Goal: Task Accomplishment & Management: Complete application form

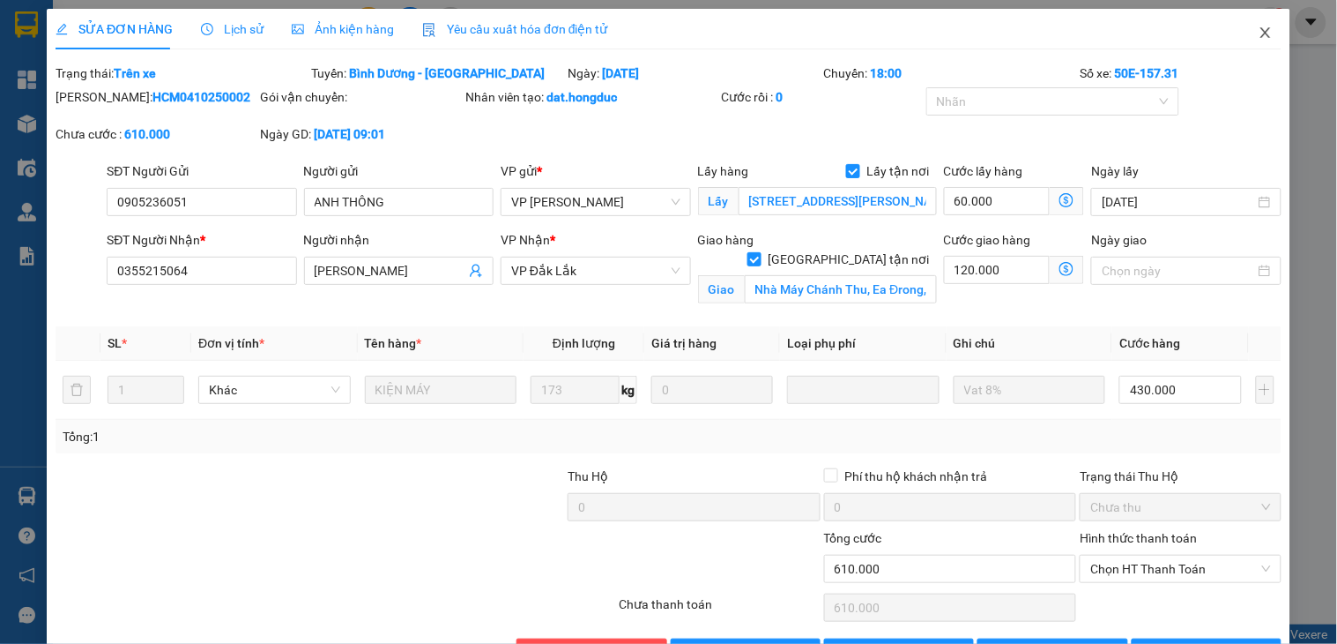
click at [1259, 34] on icon "close" at bounding box center [1266, 33] width 14 height 14
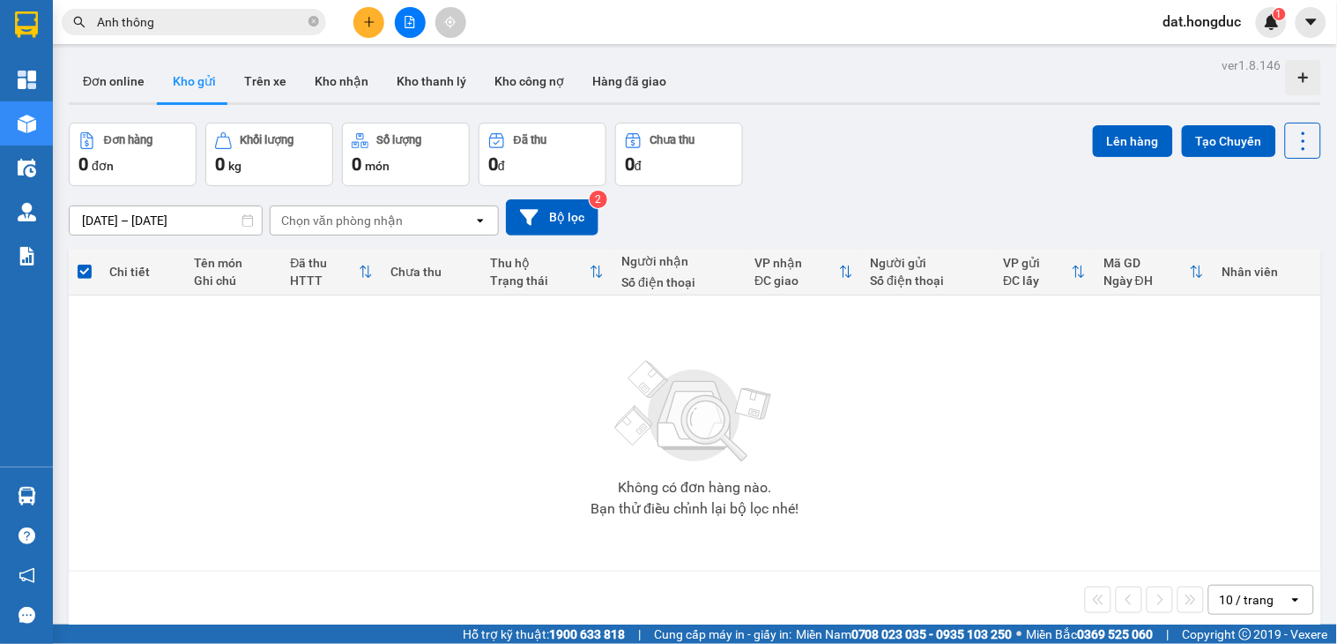
click at [279, 14] on input "Anh thông" at bounding box center [201, 21] width 208 height 19
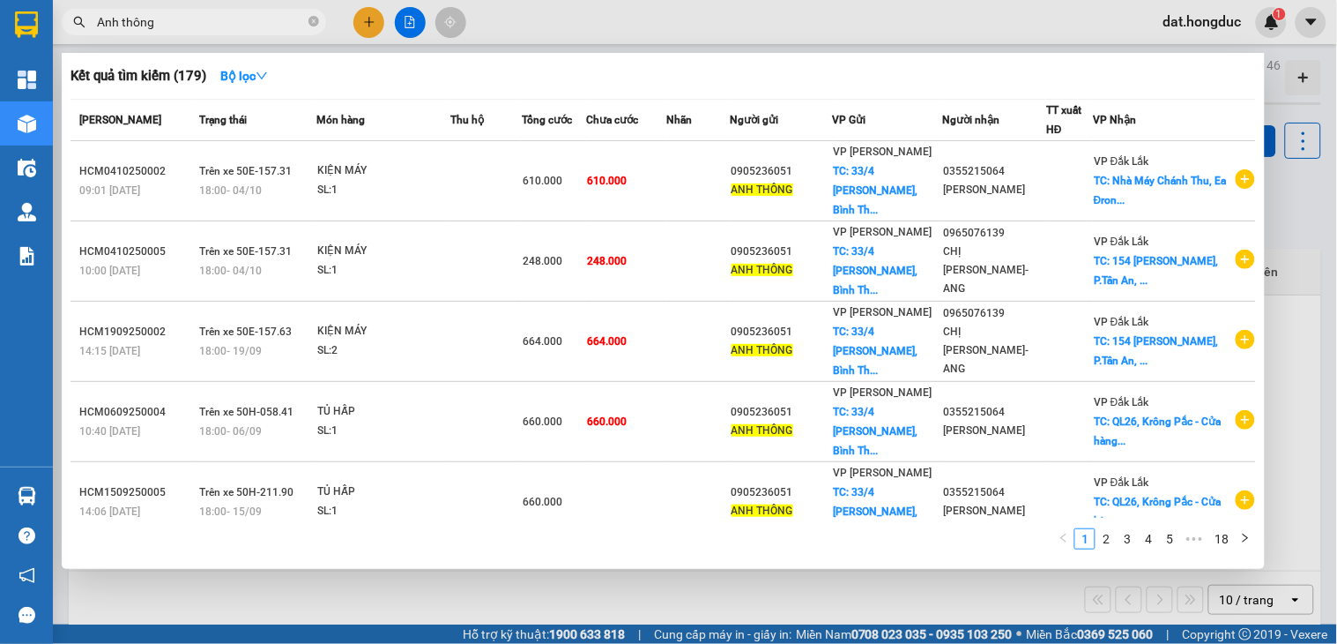
click at [279, 14] on input "Anh thông" at bounding box center [201, 21] width 208 height 19
paste input "0979193428"
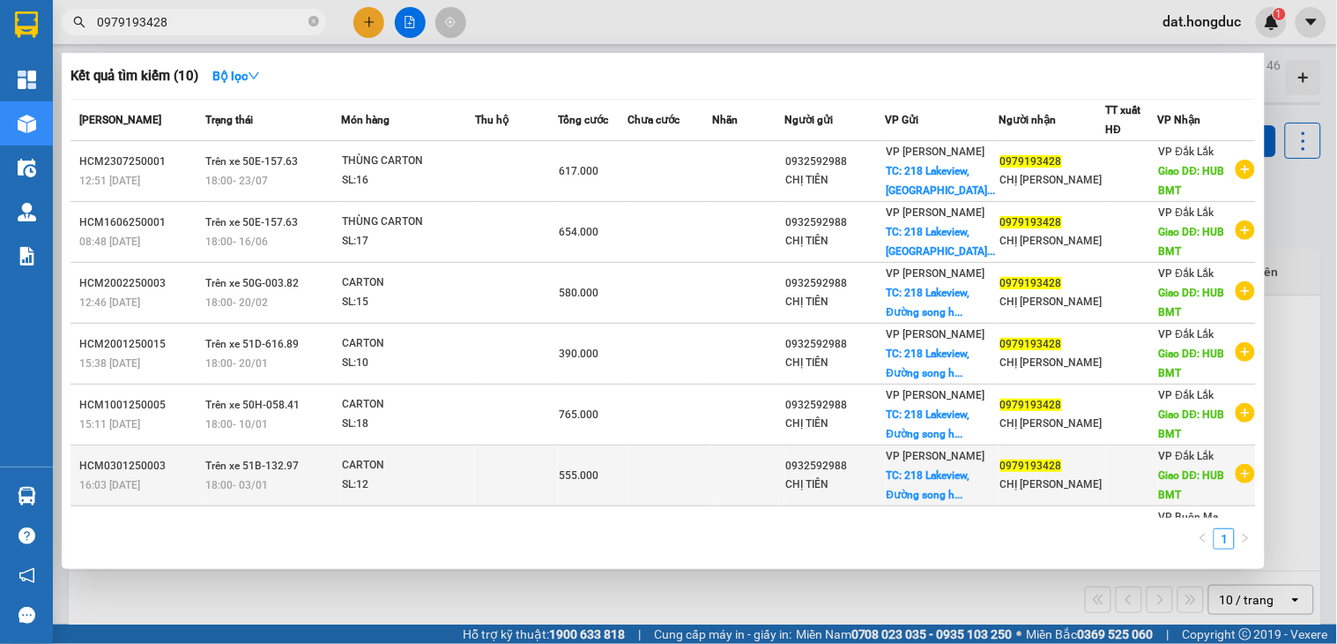
type input "0979193428"
click at [1107, 480] on div at bounding box center [1132, 475] width 50 height 19
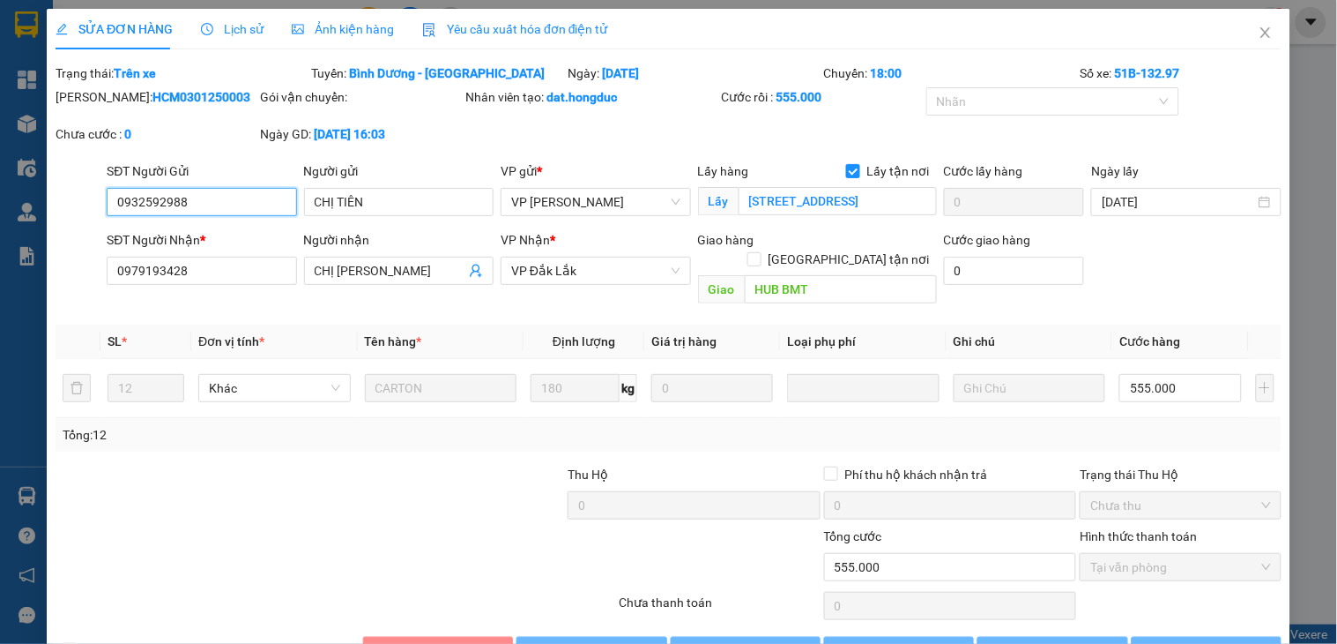
type input "0932592988"
type input "CHỊ TIÊN"
checkbox input "true"
type input "[STREET_ADDRESS]"
type input "0979193428"
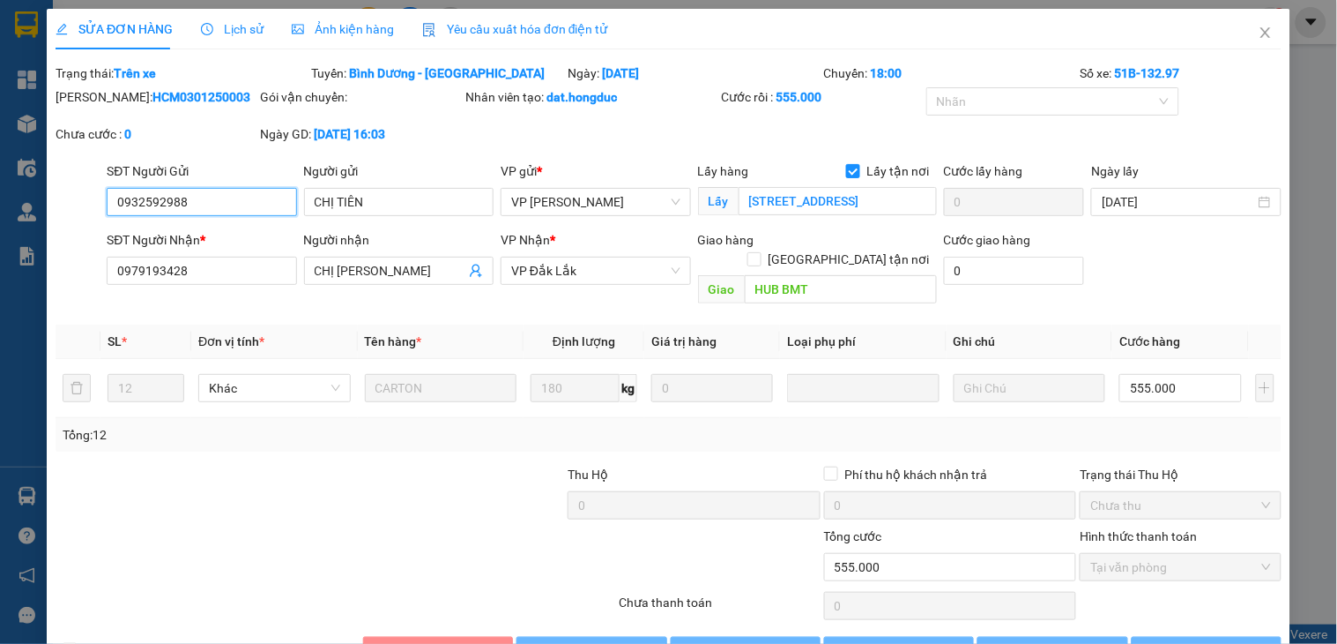
type input "CHỊ [PERSON_NAME]"
type input "HUB BMT"
type input "0"
type input "555.000"
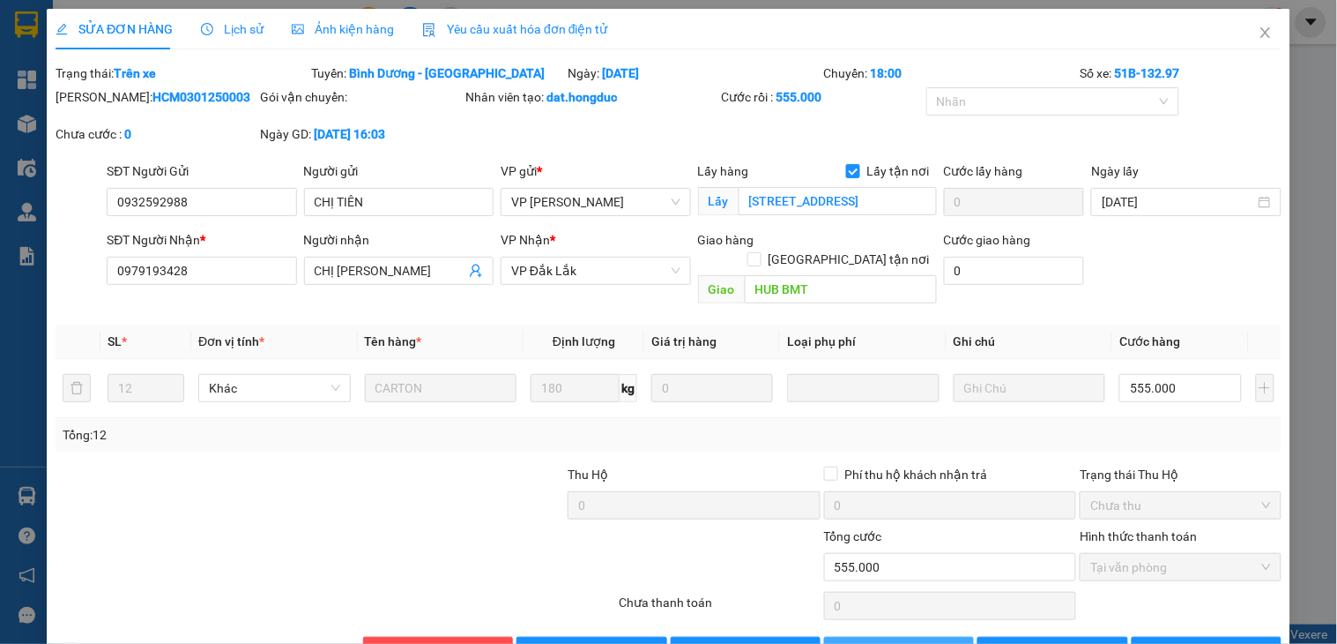
click at [893, 641] on span "Thêm ĐH mới" at bounding box center [908, 650] width 75 height 19
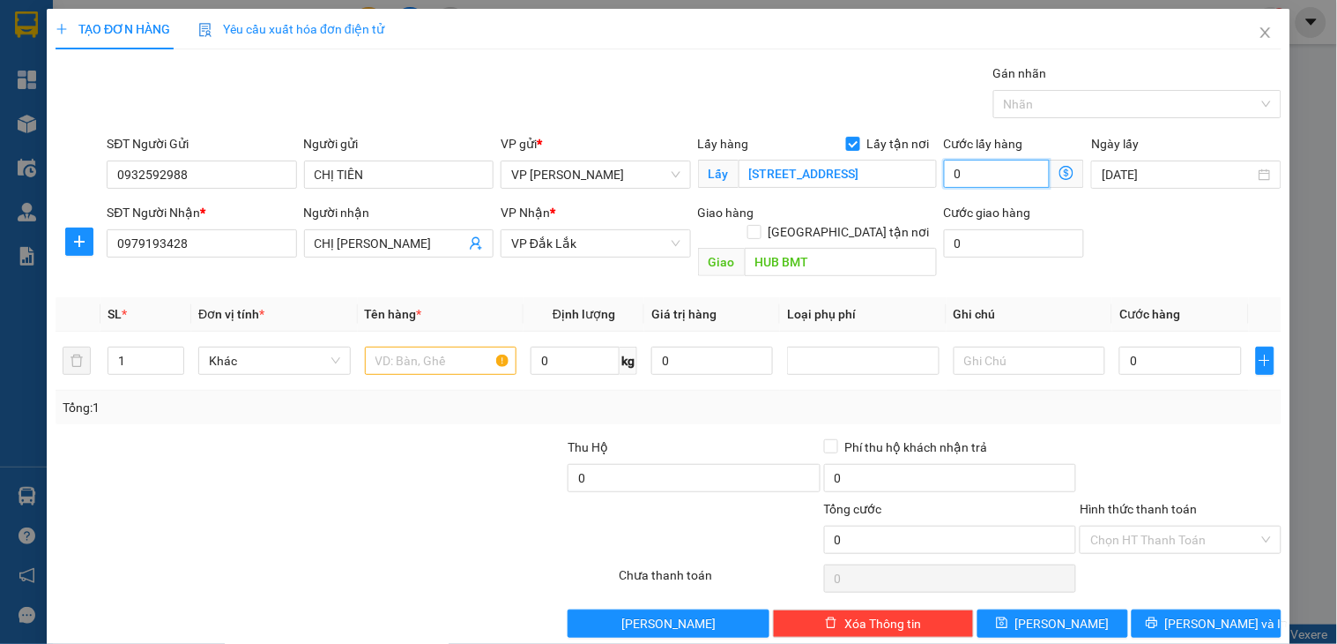
click at [957, 174] on input "0" at bounding box center [997, 174] width 107 height 28
type input "15"
type input "150"
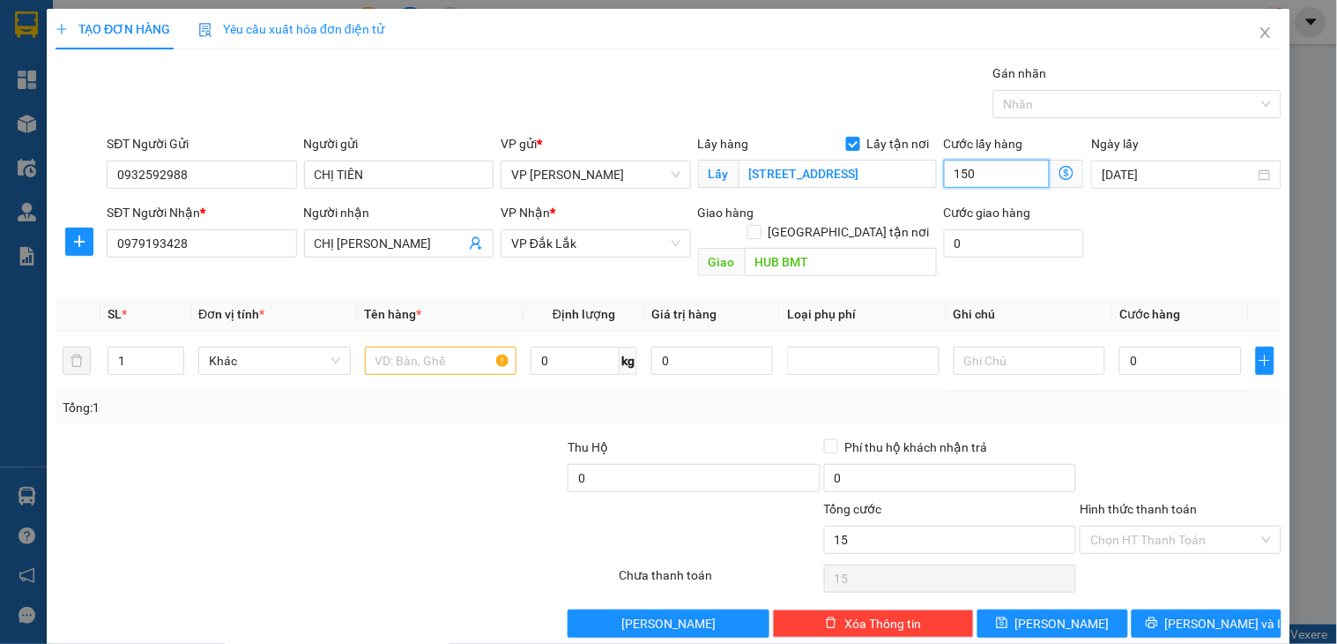
type input "150"
type input "1.500"
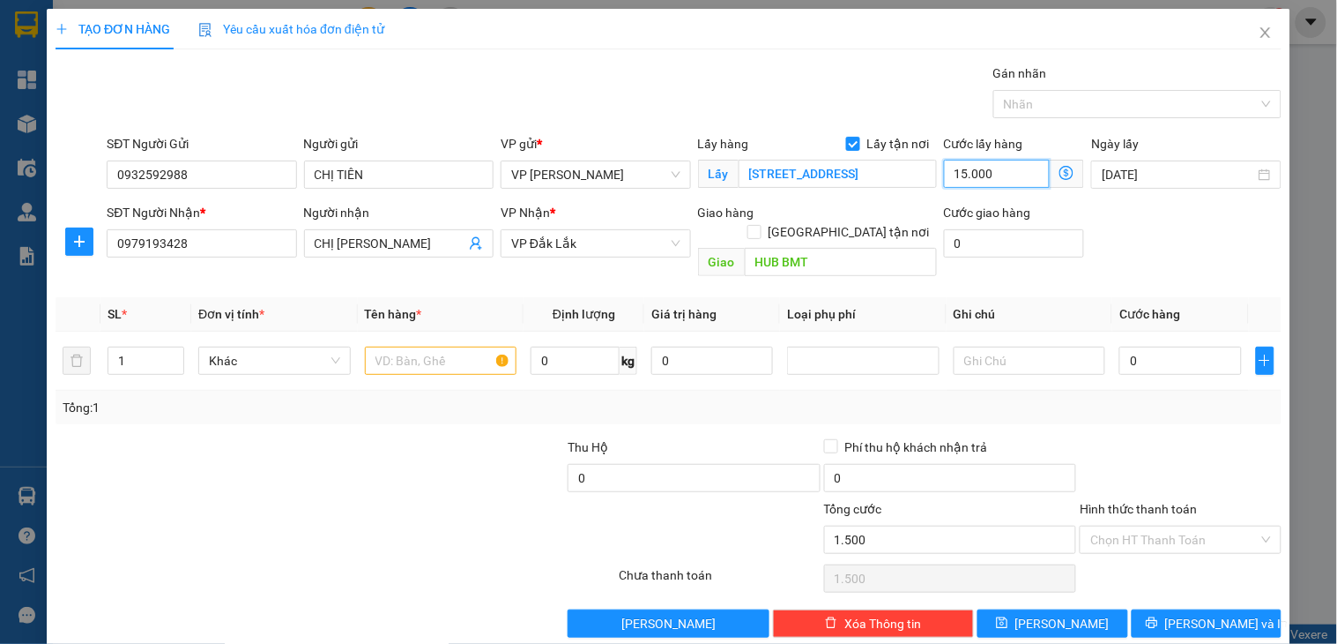
type input "150.000"
click at [1161, 347] on input "0" at bounding box center [1181, 360] width 122 height 28
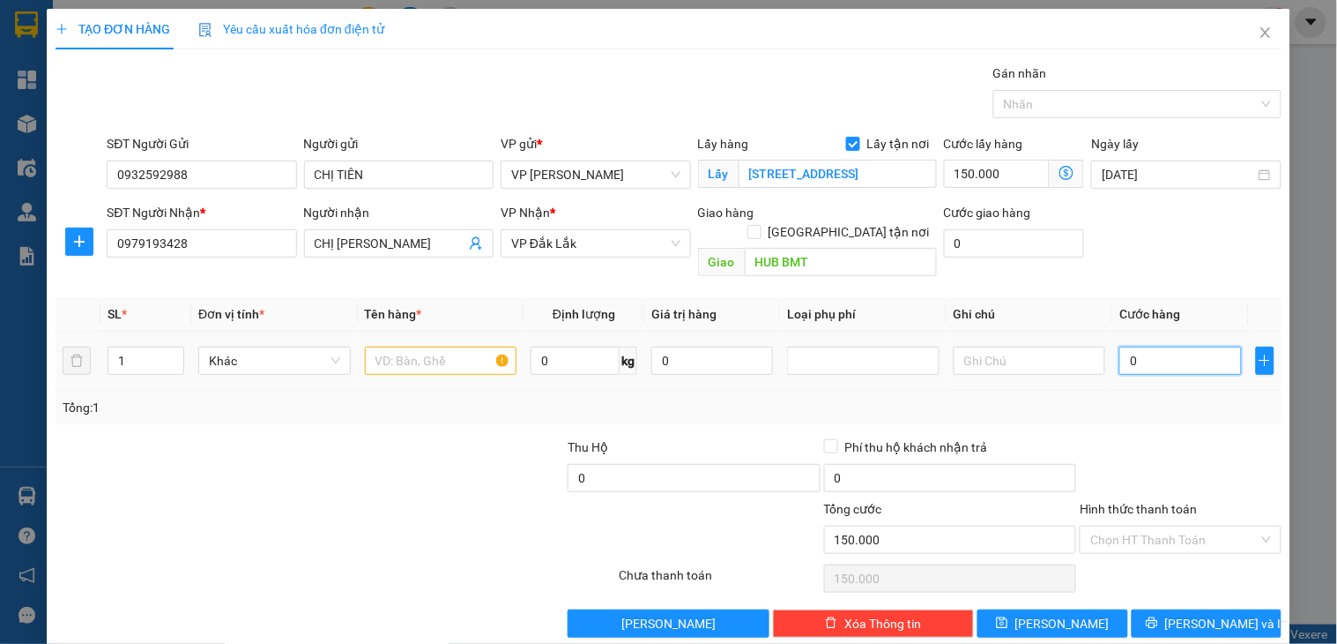
type input "3"
type input "150.003"
type input "35"
type input "150.035"
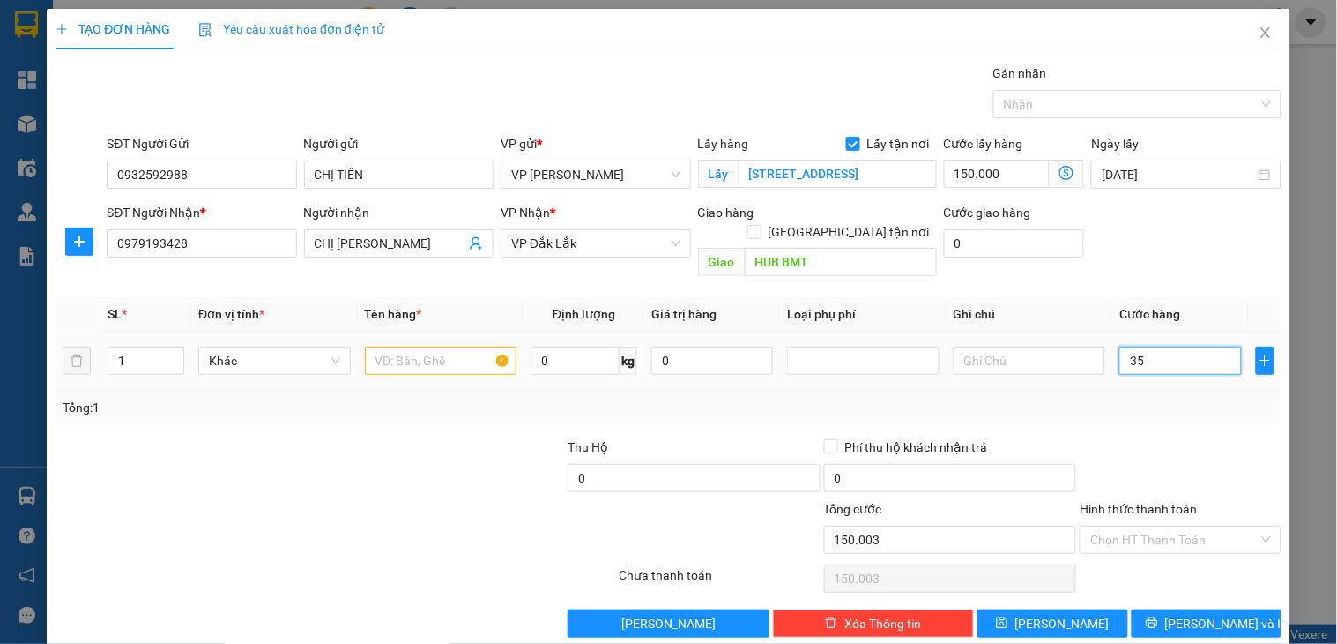
type input "150.035"
type input "351"
type input "150.351"
type input "35.100"
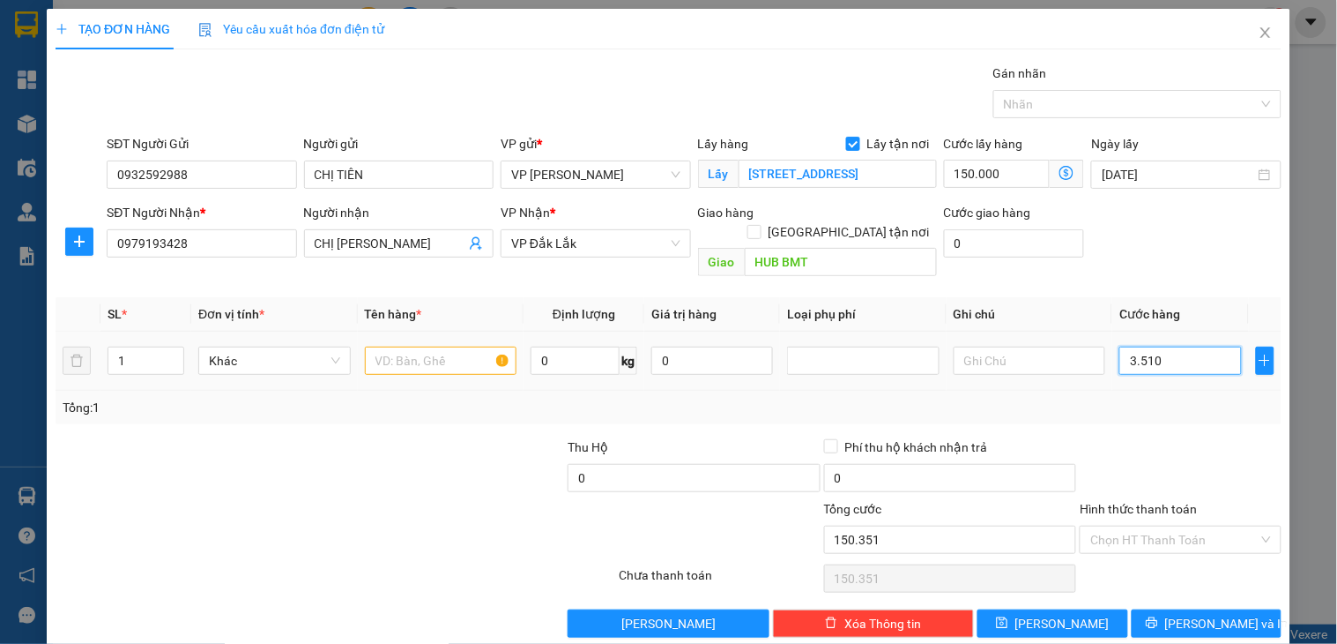
type input "185.100"
type input "351.000"
type input "501.000"
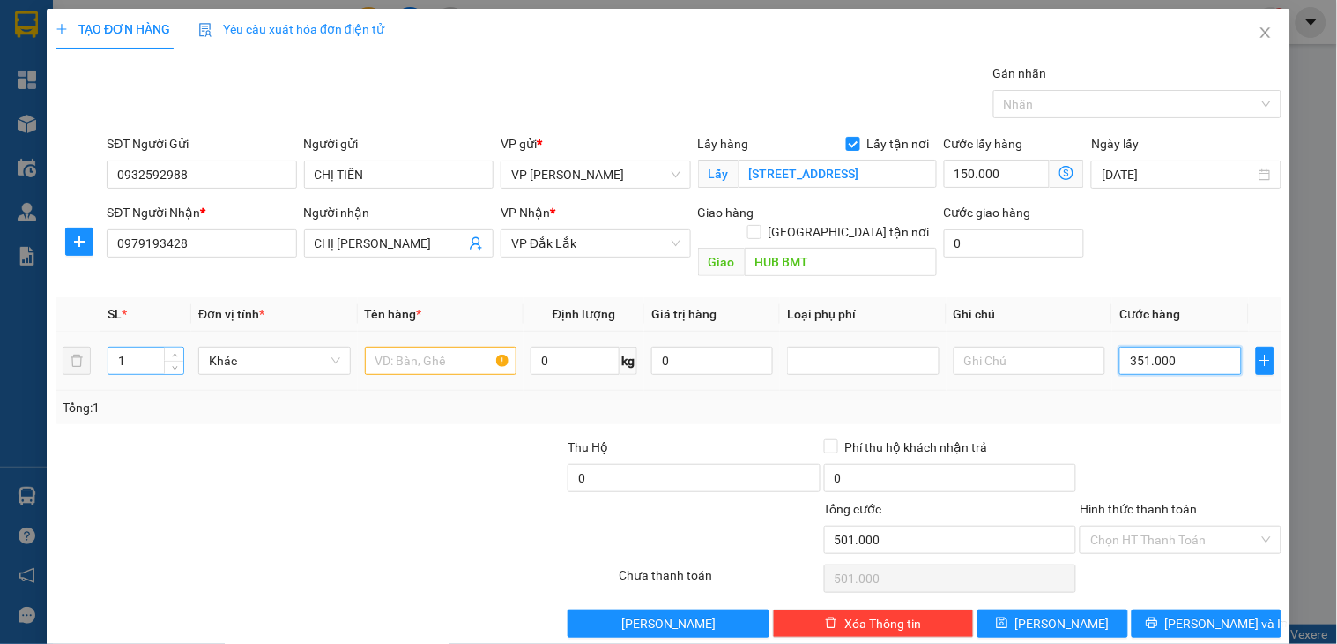
type input "351.000"
click at [150, 347] on input "1" at bounding box center [145, 360] width 75 height 26
type input "13"
click at [415, 346] on input "text" at bounding box center [441, 360] width 153 height 28
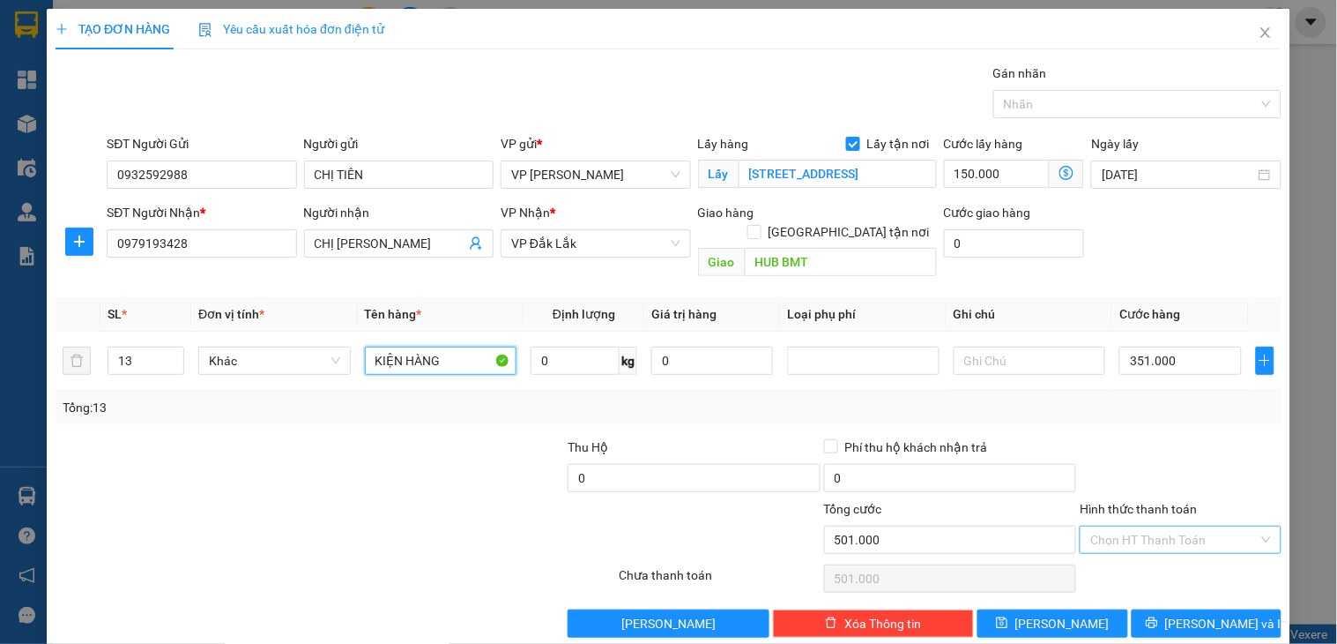
type input "KIỆN HÀNG"
click at [1181, 526] on input "Hình thức thanh toán" at bounding box center [1175, 539] width 168 height 26
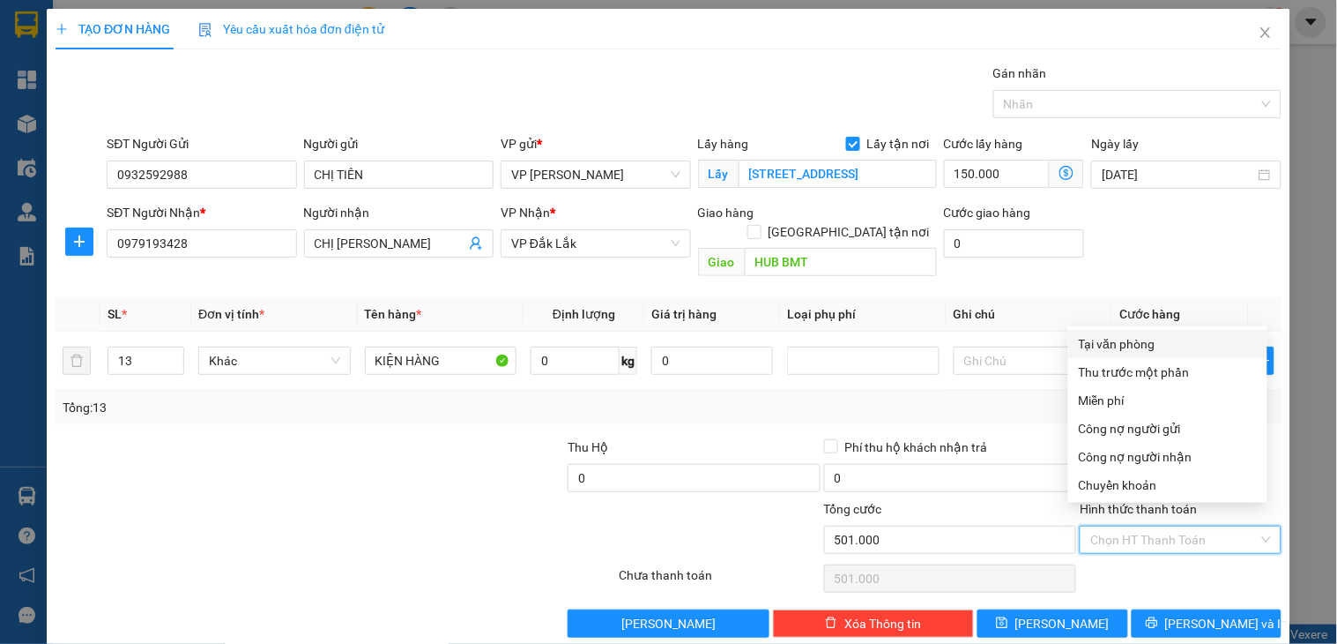
click at [1131, 345] on div "Tại văn phòng" at bounding box center [1168, 343] width 178 height 19
type input "0"
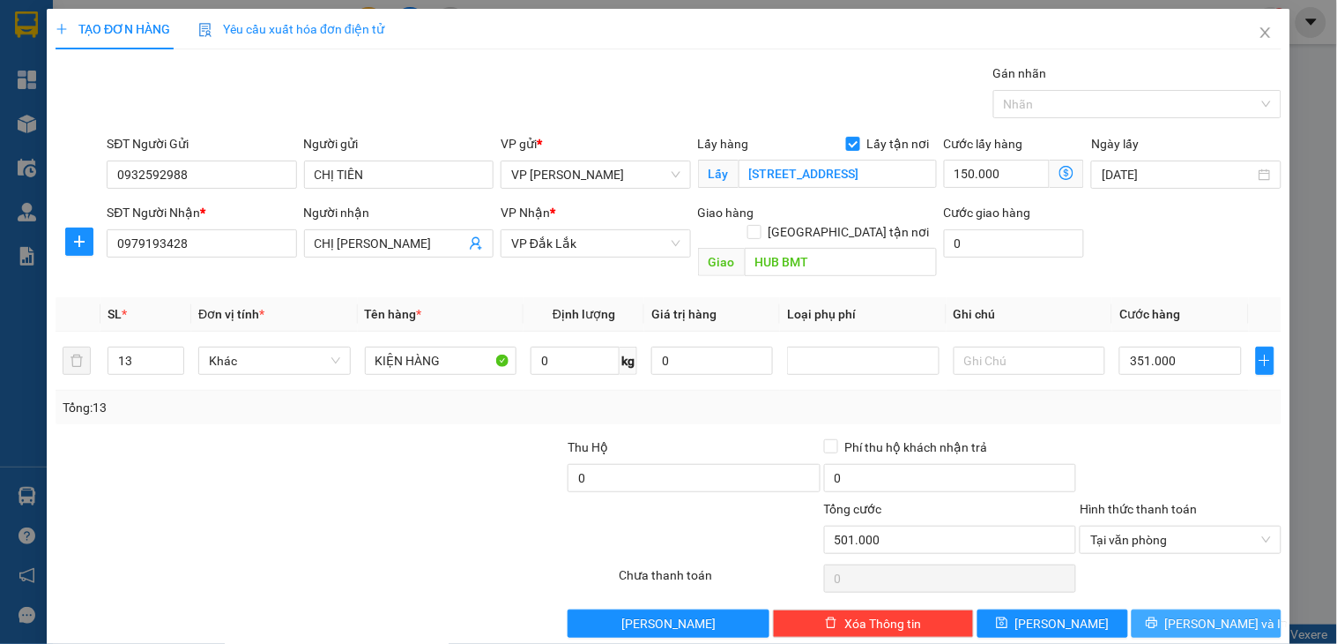
click at [1158, 617] on icon "printer" at bounding box center [1151, 622] width 11 height 11
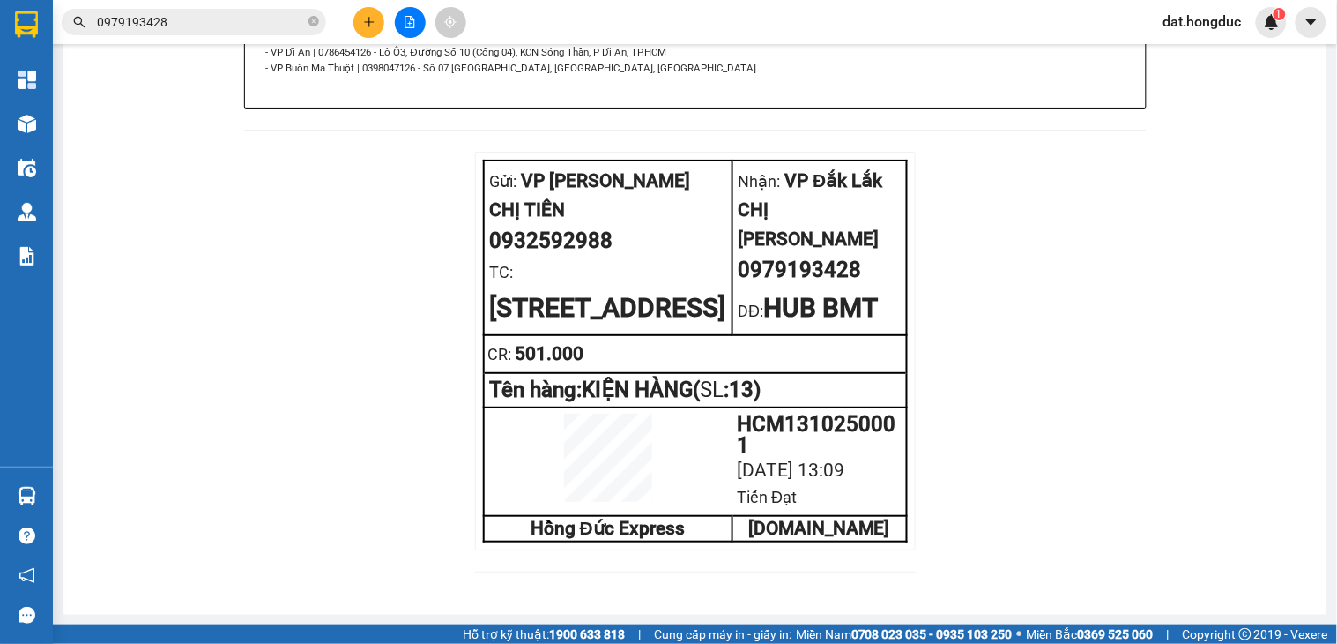
scroll to position [1143, 0]
drag, startPoint x: 225, startPoint y: 127, endPoint x: 275, endPoint y: 90, distance: 62.4
click at [312, 25] on icon "close-circle" at bounding box center [314, 21] width 11 height 11
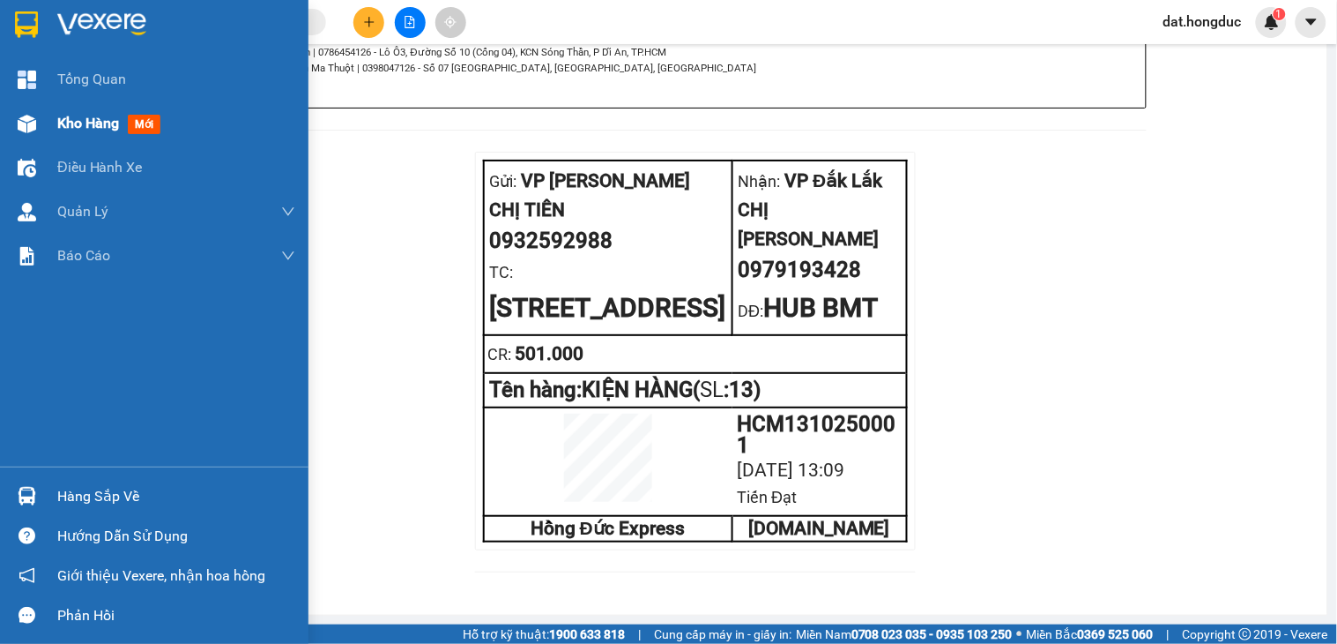
click at [80, 123] on span "Kho hàng" at bounding box center [88, 123] width 62 height 17
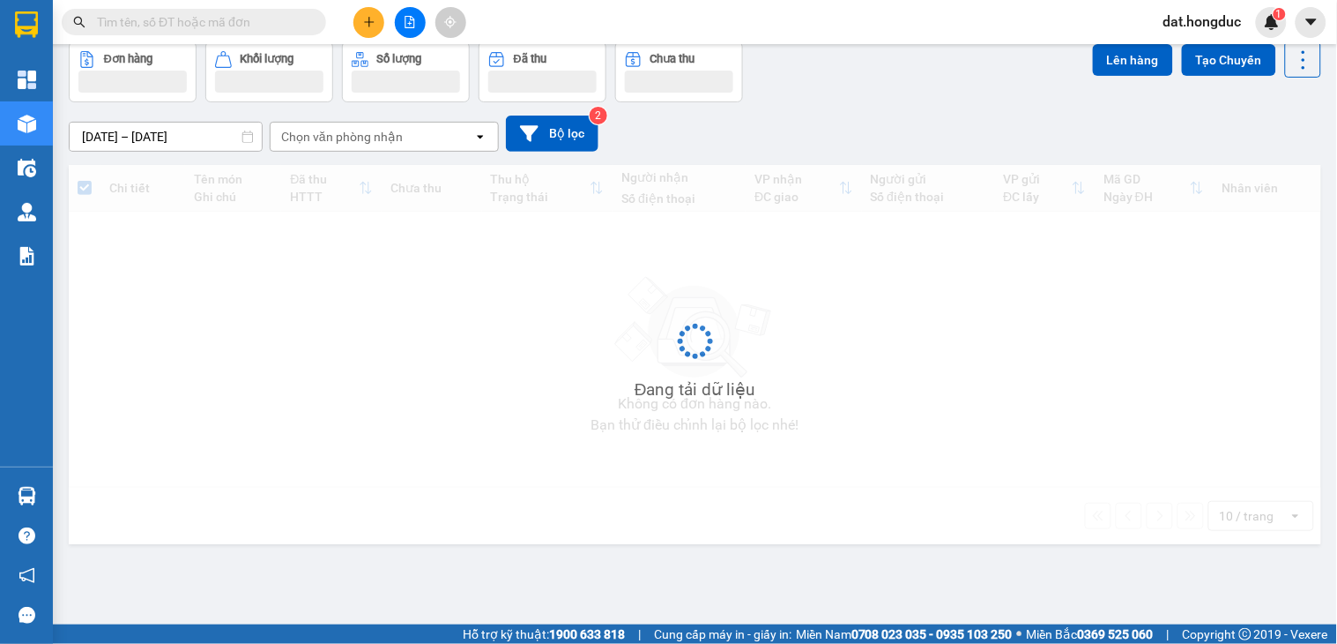
scroll to position [81, 0]
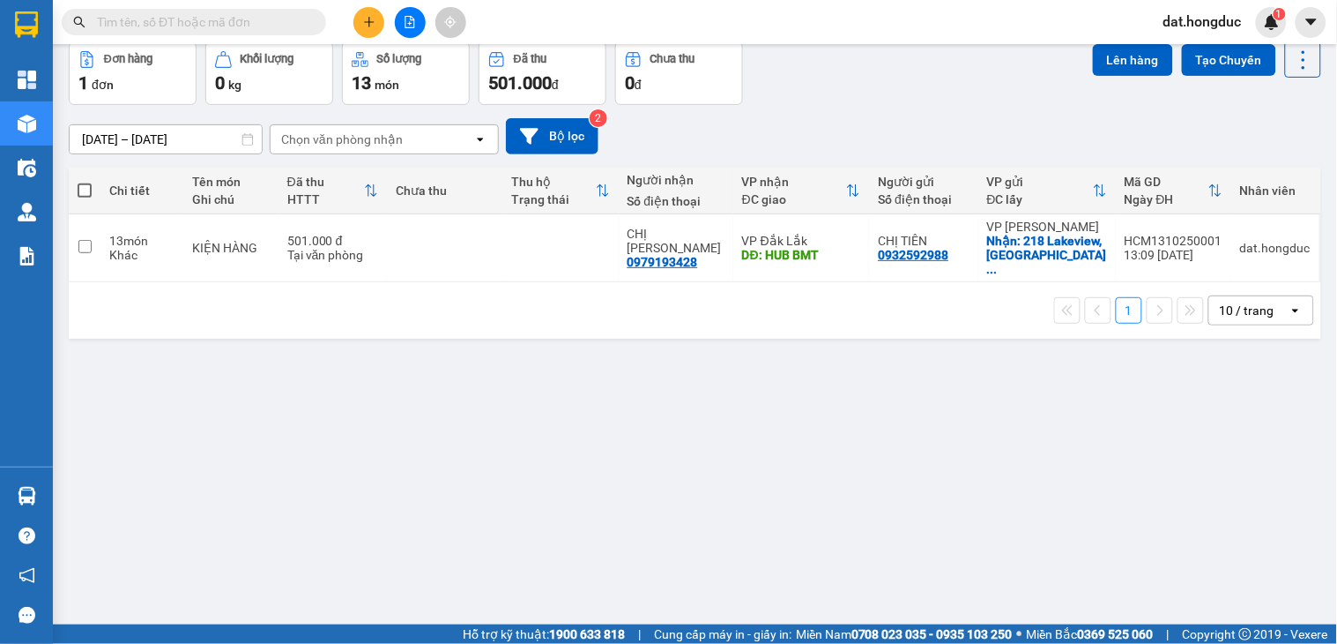
click at [368, 13] on button at bounding box center [369, 22] width 31 height 31
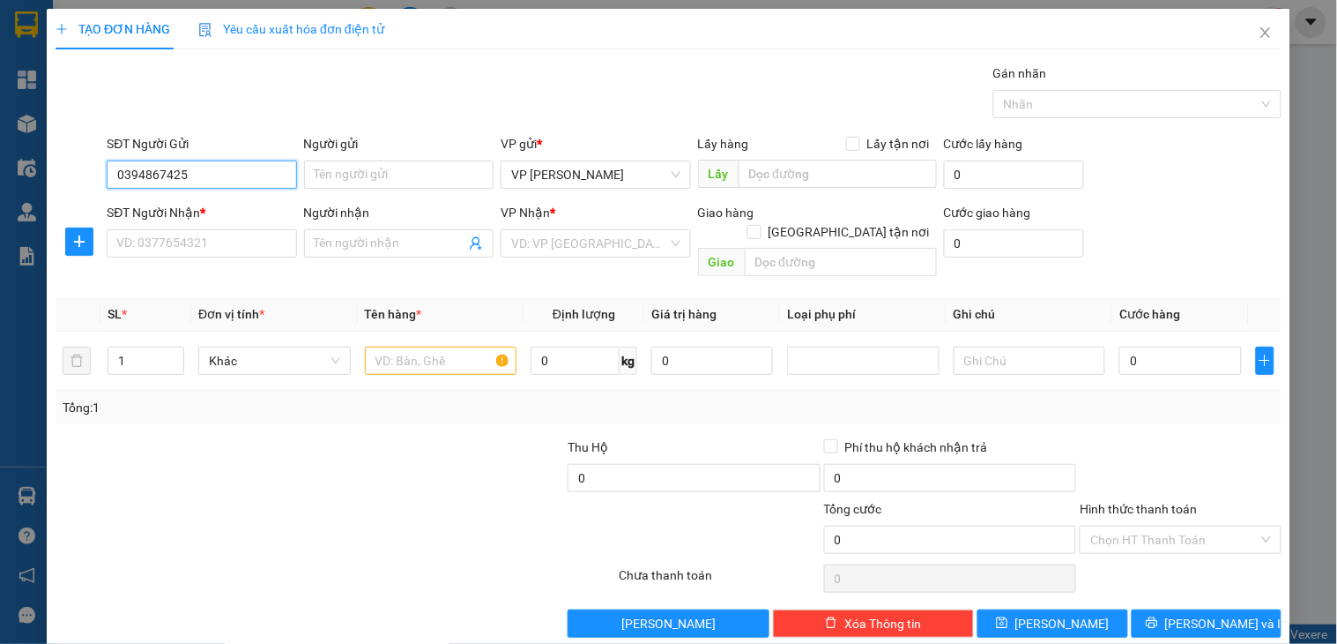
type input "0394867425"
click at [406, 165] on input "Người gửi" at bounding box center [399, 174] width 190 height 28
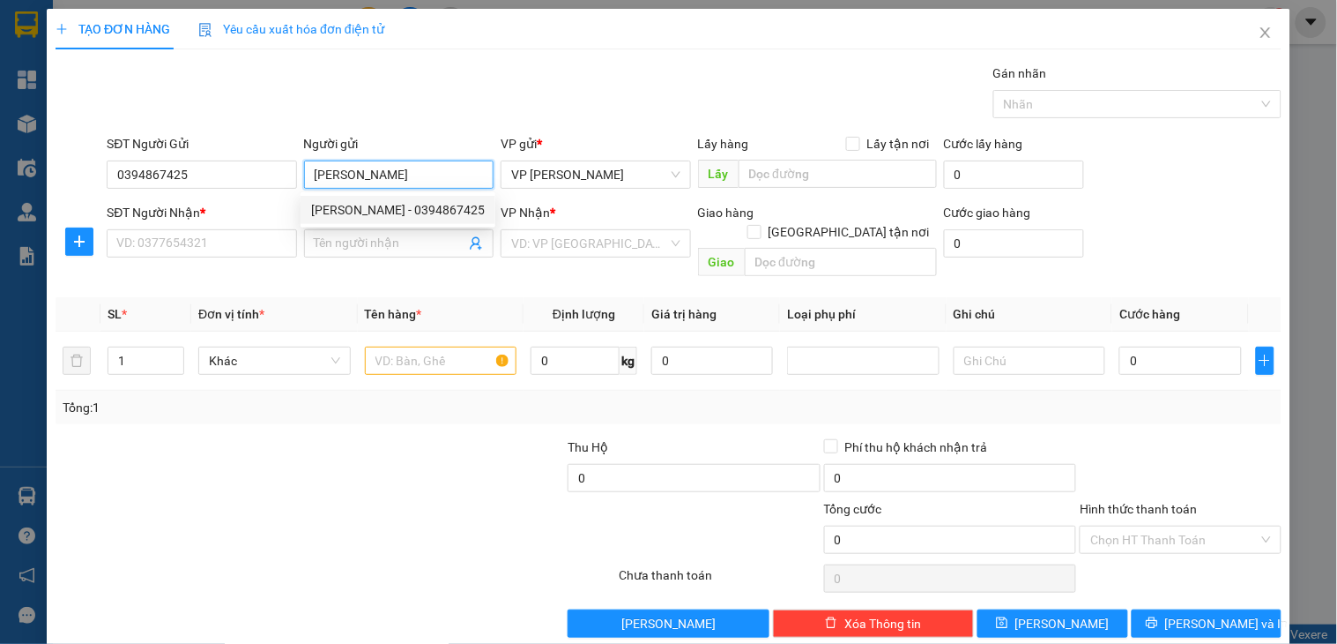
click at [460, 215] on div "[PERSON_NAME] - 0394867425" at bounding box center [398, 209] width 174 height 19
type input "[PERSON_NAME]"
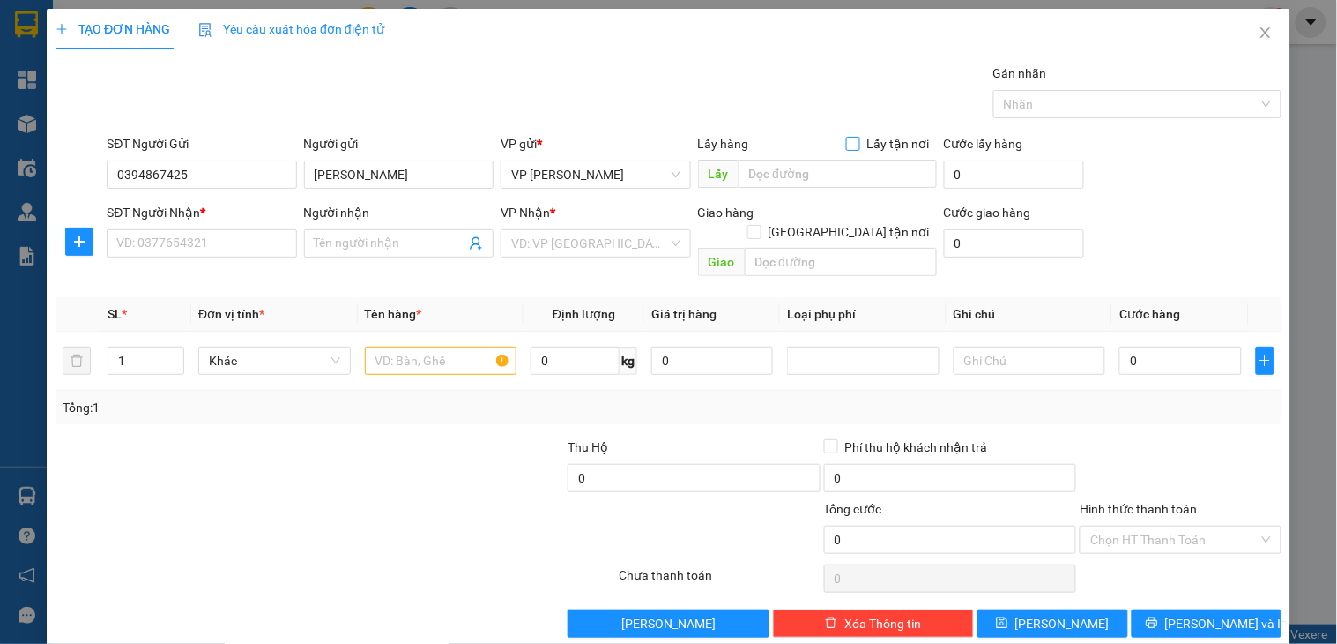
click at [846, 139] on input "Lấy tận nơi" at bounding box center [852, 143] width 12 height 12
checkbox input "true"
click at [802, 179] on input "text" at bounding box center [838, 174] width 198 height 28
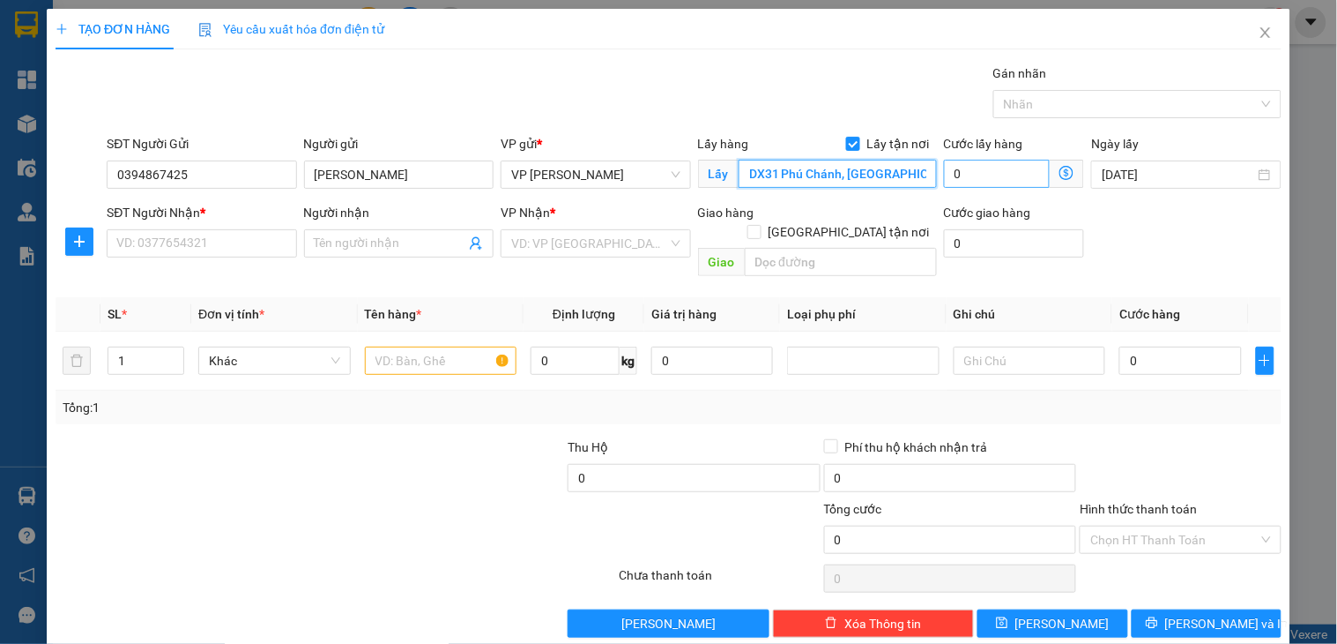
type input "DX31 Phú Chánh, [GEOGRAPHIC_DATA]"
click at [985, 173] on input "0" at bounding box center [997, 174] width 107 height 28
type input "4"
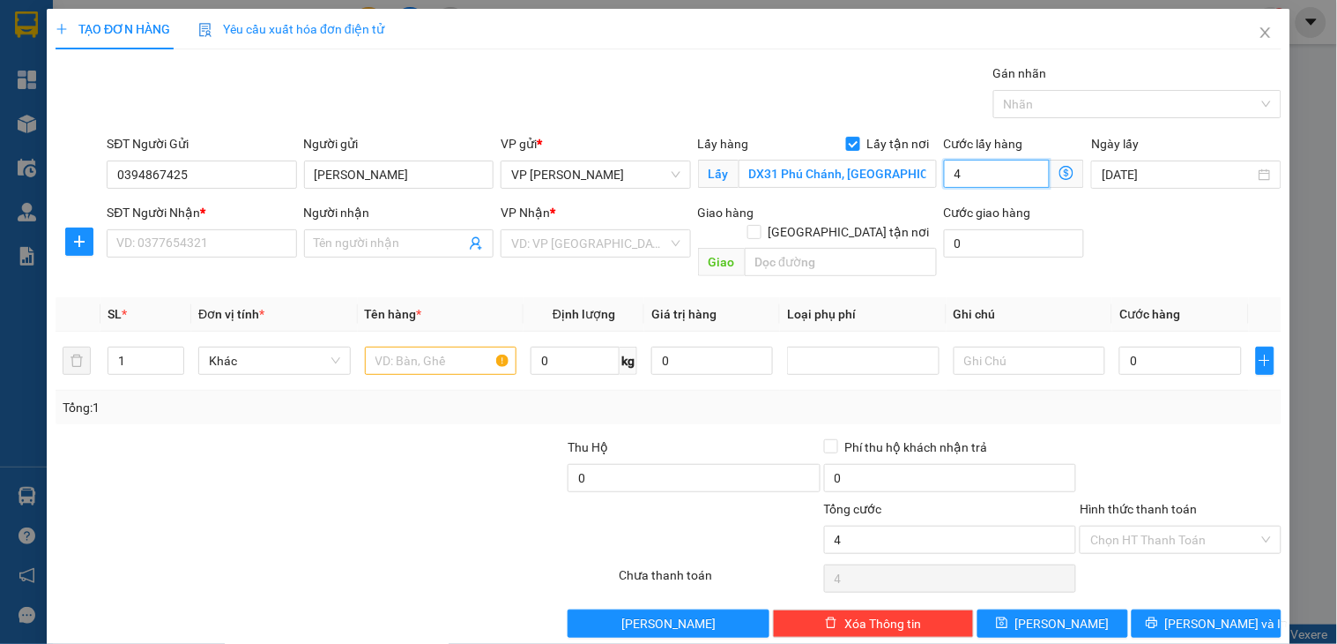
type input "45"
type input "450"
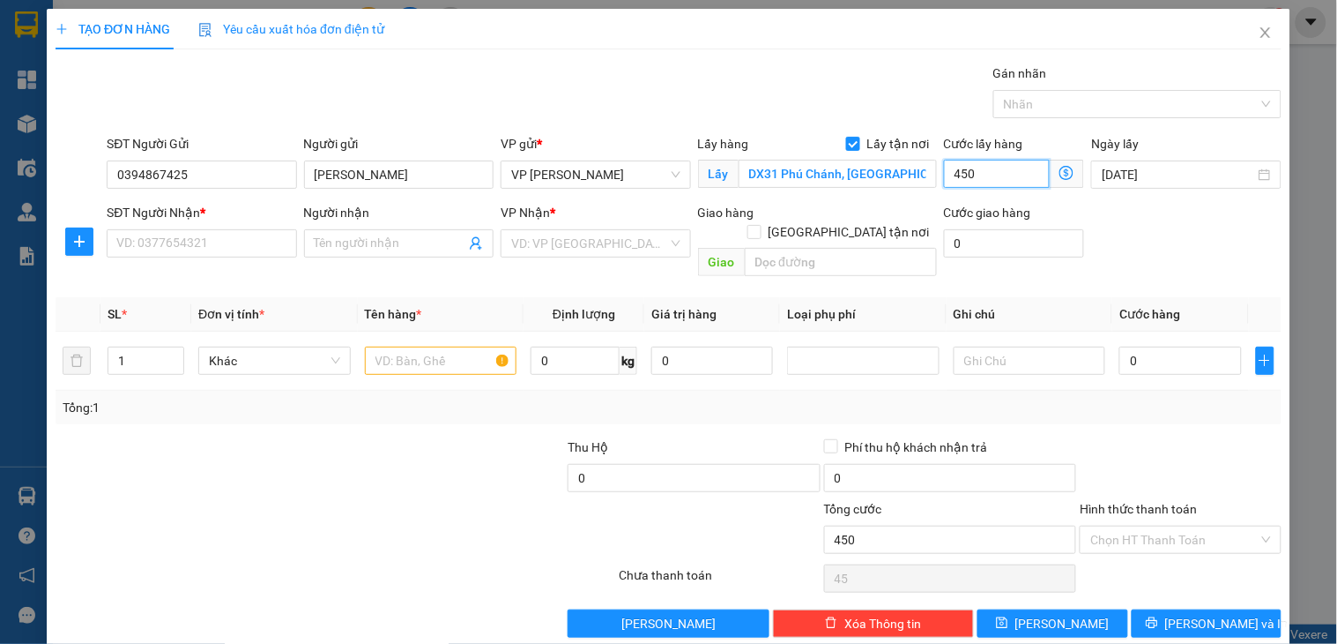
type input "450"
type input "45.000"
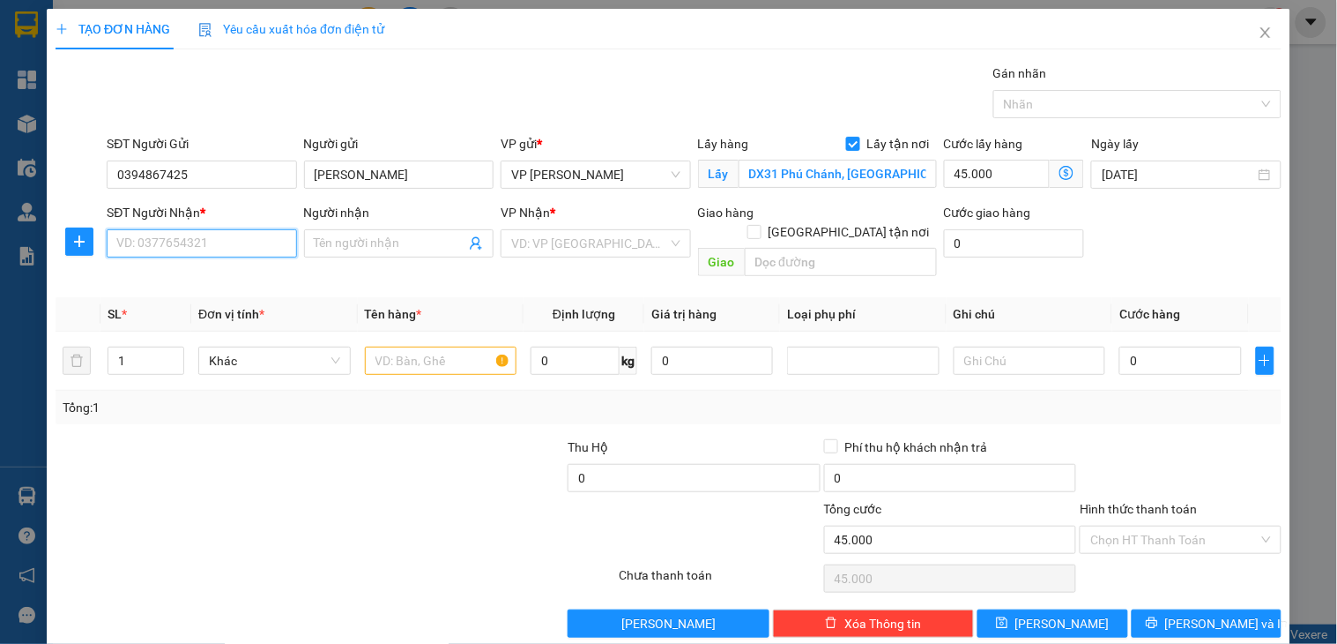
click at [208, 249] on input "SĐT Người Nhận *" at bounding box center [202, 243] width 190 height 28
click at [335, 235] on input "Người nhận" at bounding box center [390, 243] width 151 height 19
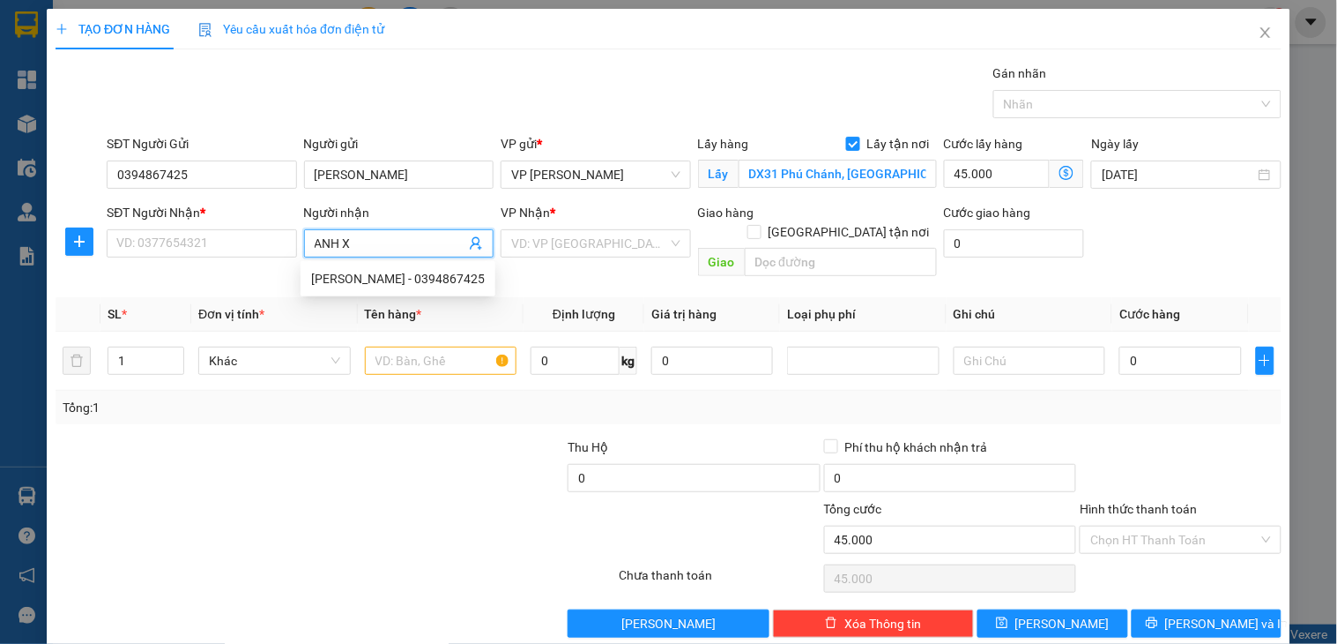
type input "ANH XỬ"
click at [419, 276] on div "ANH XỬ - 0367862457" at bounding box center [394, 278] width 167 height 19
type input "0367862457"
type input "ANH XỬ"
click at [595, 239] on input "search" at bounding box center [589, 243] width 156 height 26
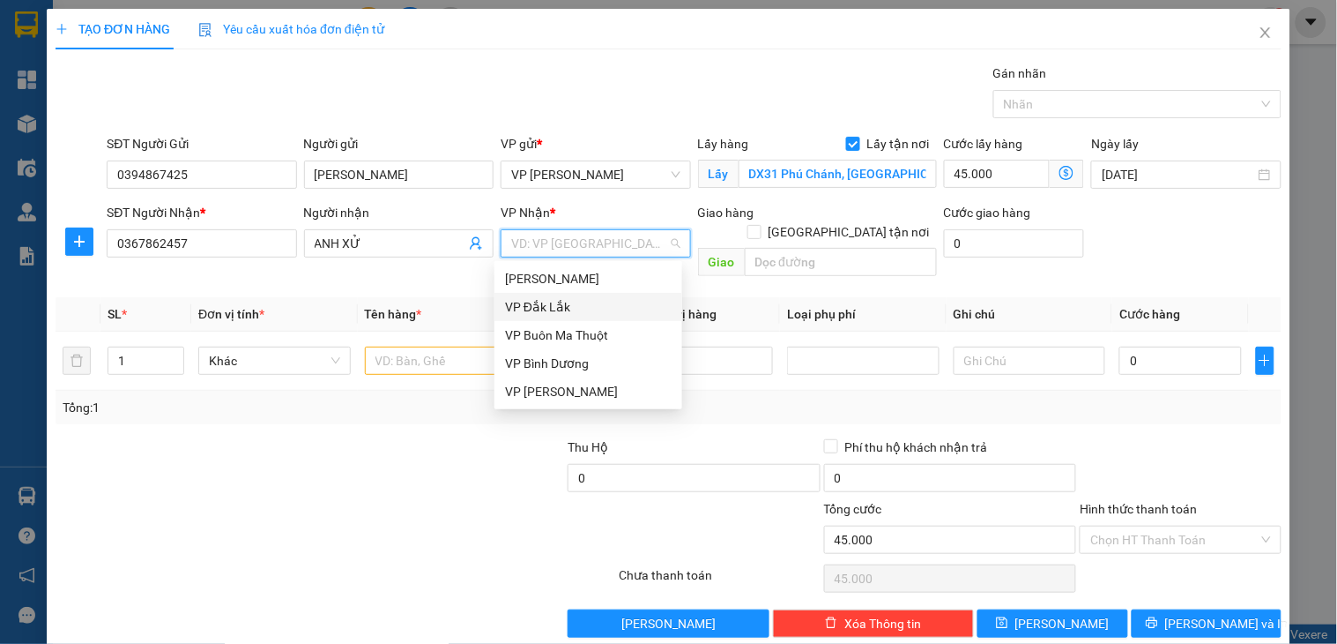
click at [557, 302] on div "VP Đắk Lắk" at bounding box center [588, 306] width 167 height 19
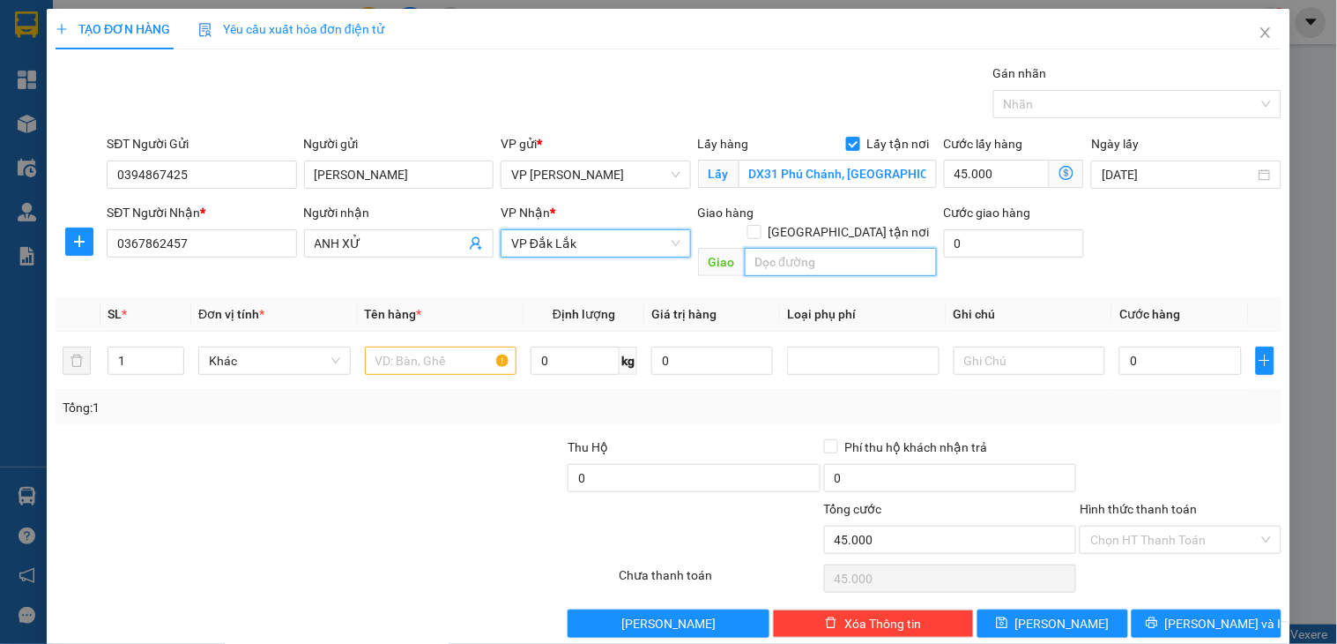
click at [762, 248] on input "text" at bounding box center [841, 262] width 192 height 28
type input "[PERSON_NAME]"
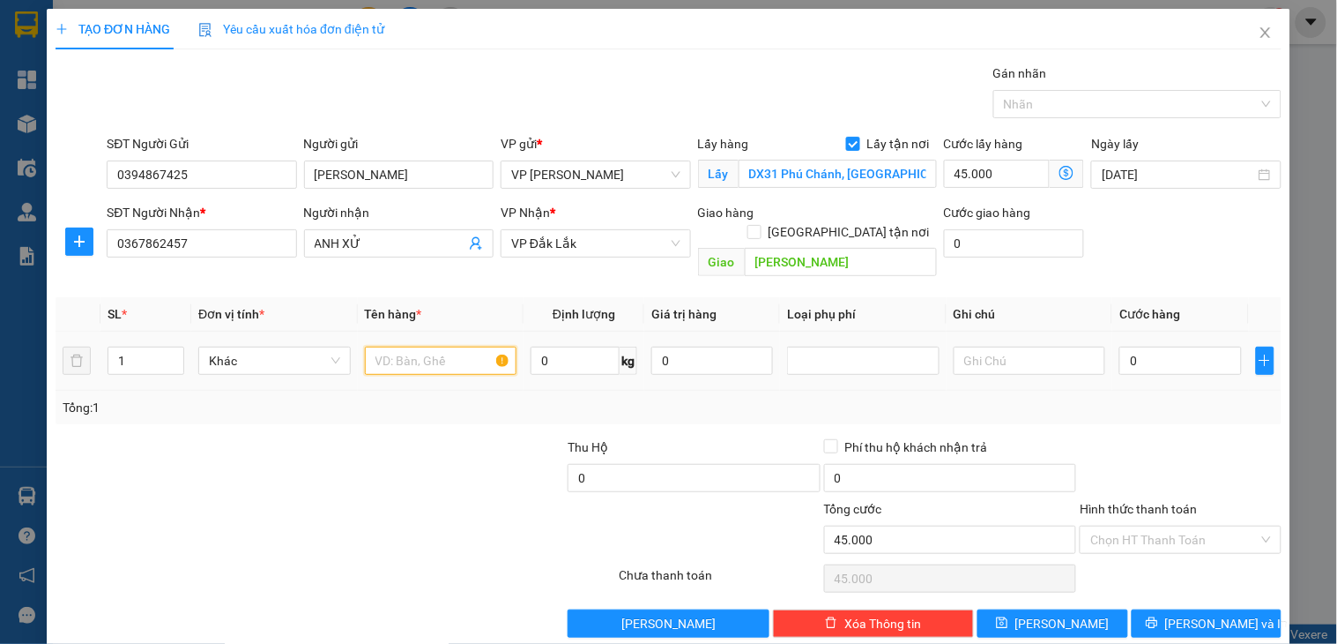
click at [382, 346] on input "text" at bounding box center [441, 360] width 153 height 28
type input "KIỆN HÀNG"
click at [1120, 346] on input "0" at bounding box center [1181, 360] width 122 height 28
type input "4"
type input "45.004"
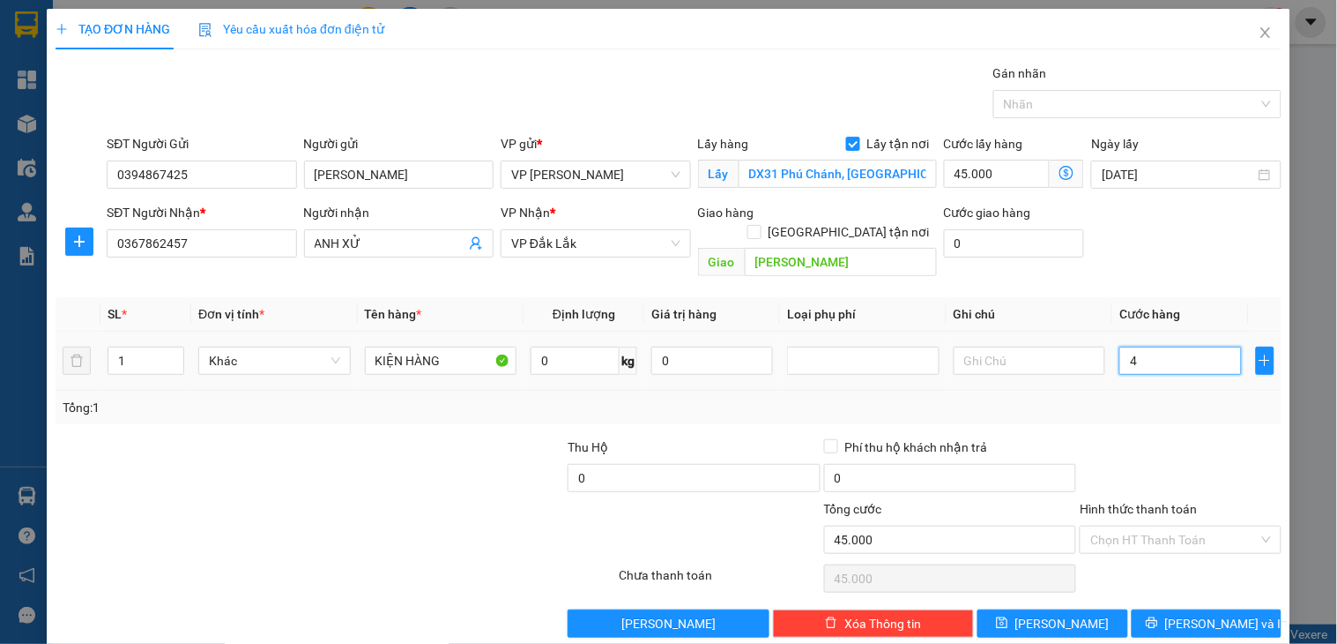
type input "45.004"
type input "45"
type input "45.045"
type input "450"
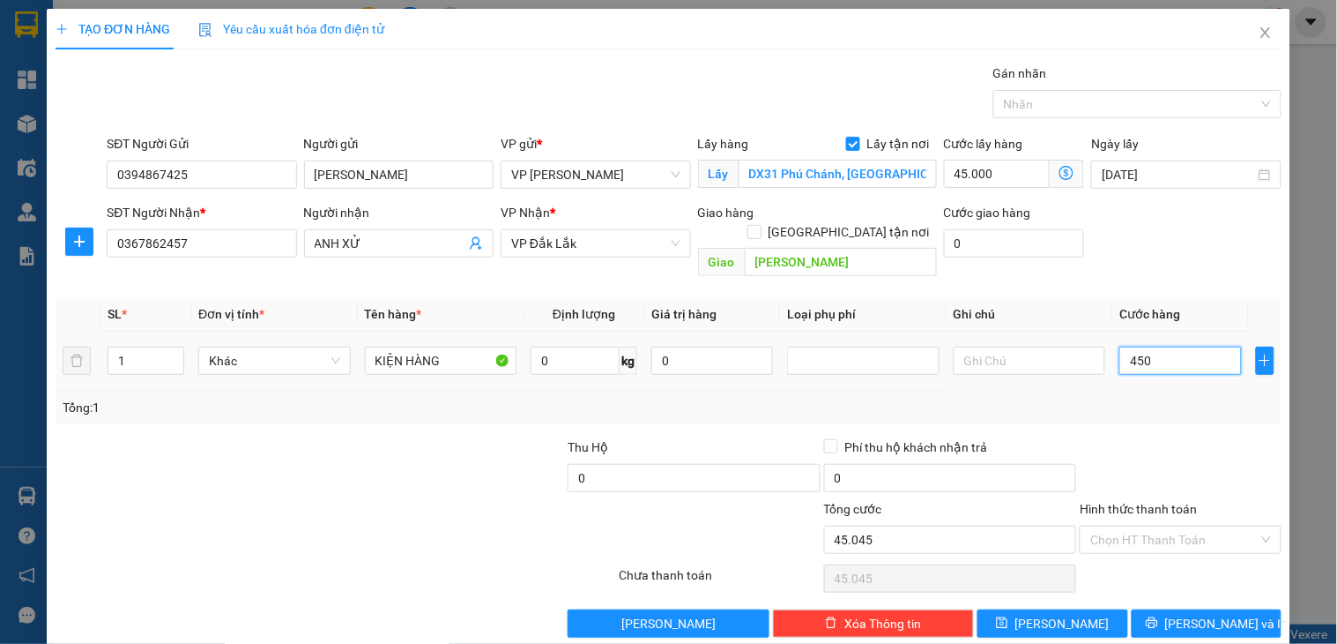
type input "45.450"
type input "45.000"
type input "90.000"
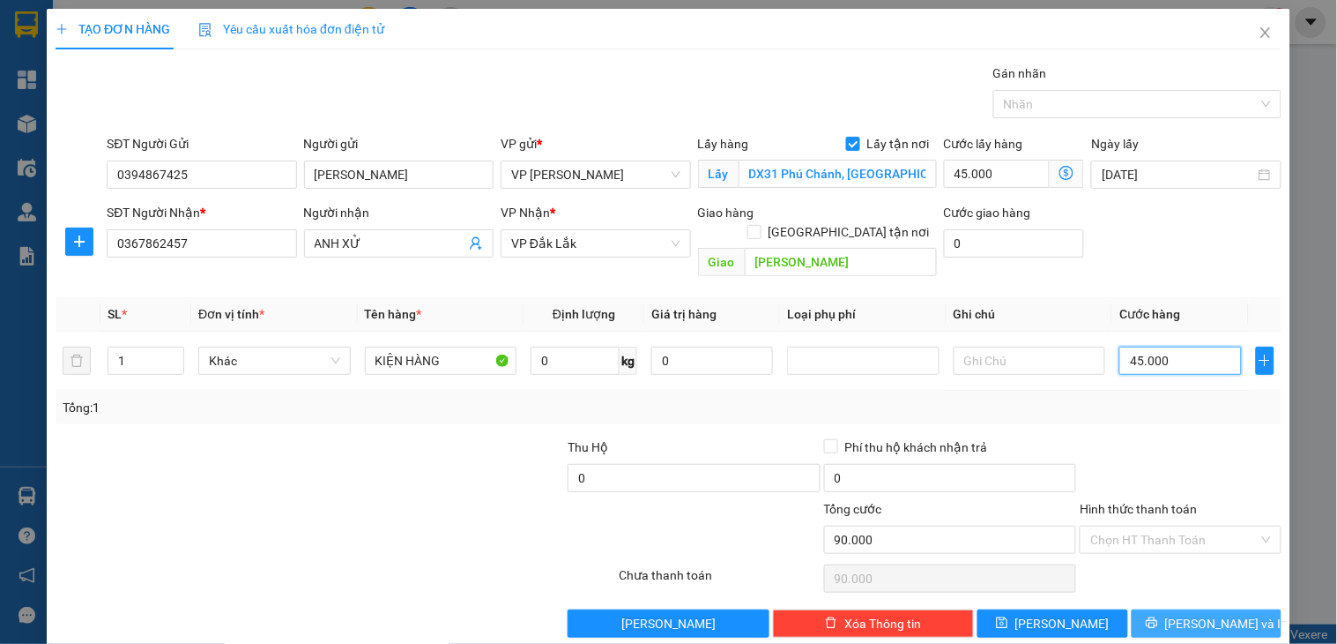
type input "45.000"
click at [1158, 616] on span "printer" at bounding box center [1152, 623] width 12 height 14
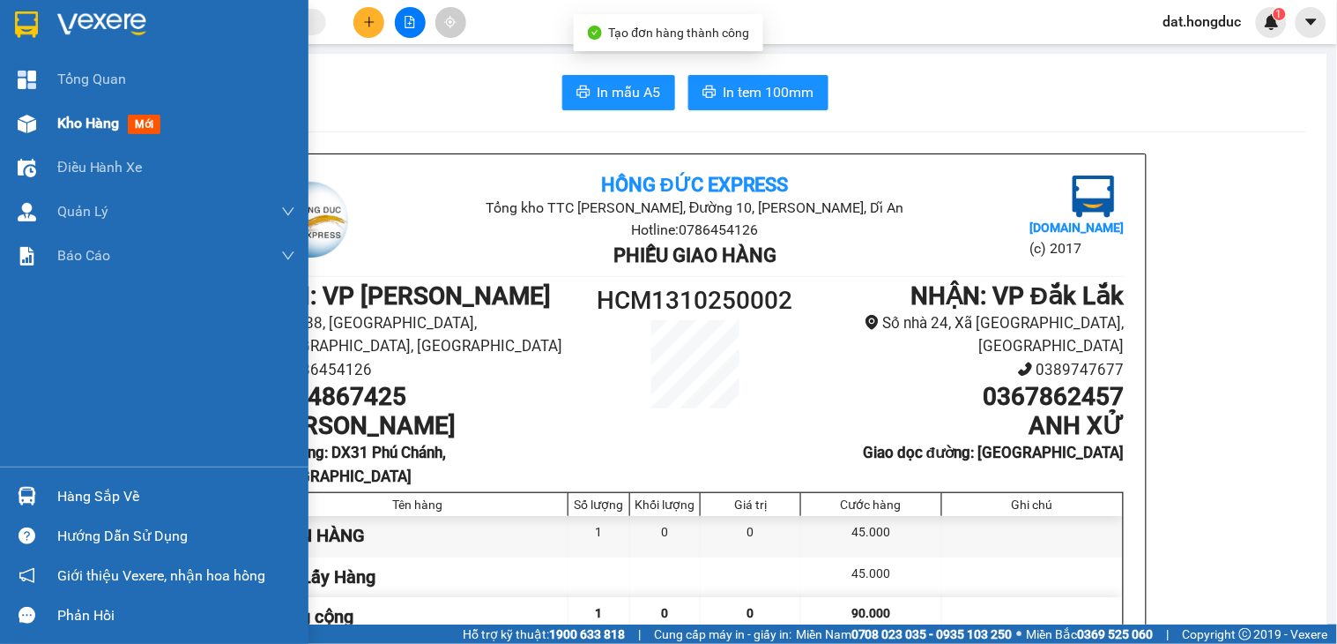
click at [82, 124] on span "Kho hàng" at bounding box center [88, 123] width 62 height 17
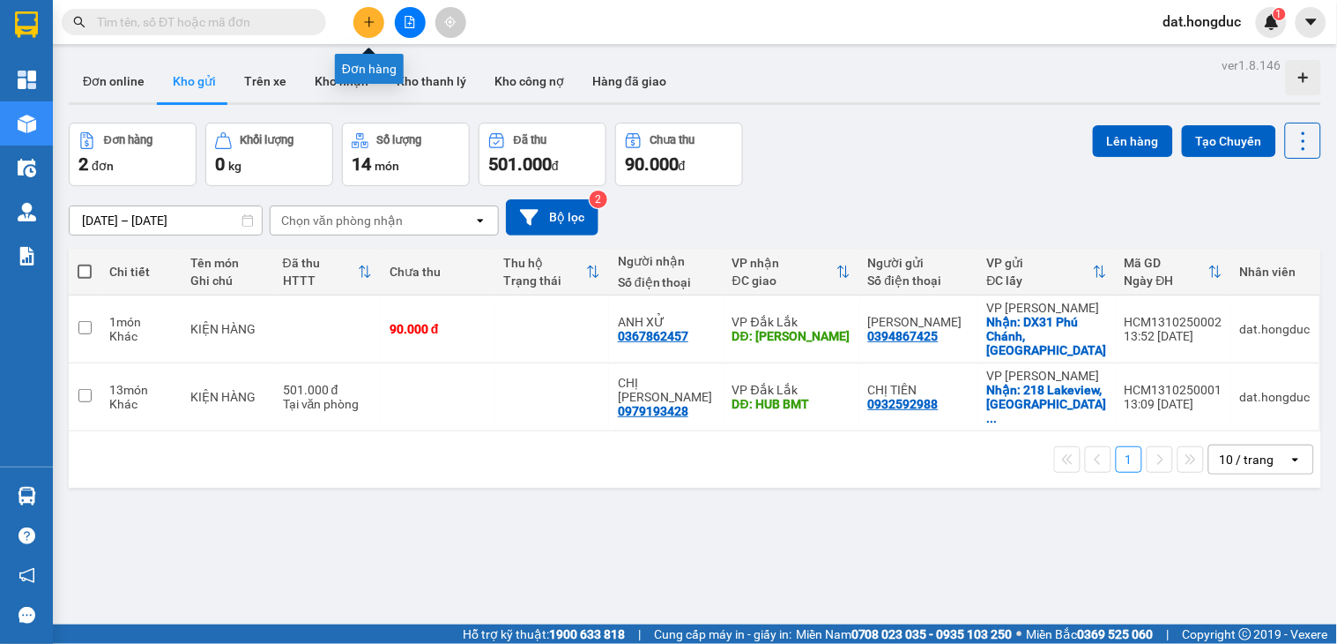
click at [363, 22] on icon "plus" at bounding box center [369, 22] width 12 height 12
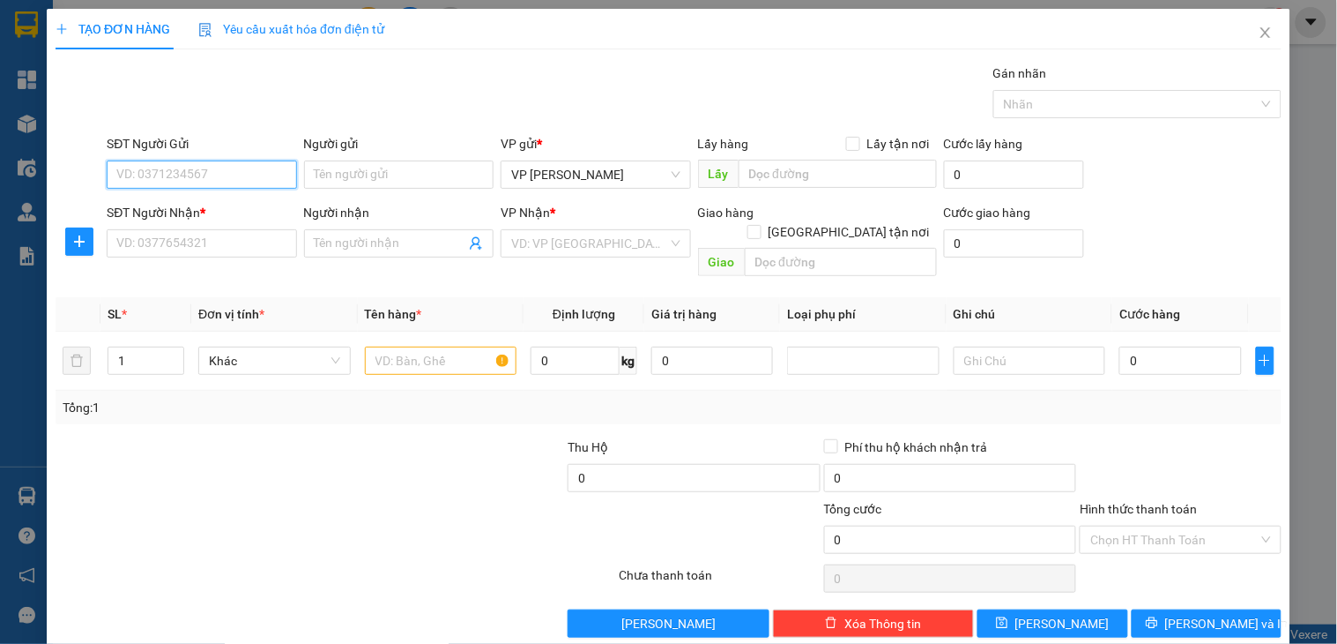
paste input "0838960123"
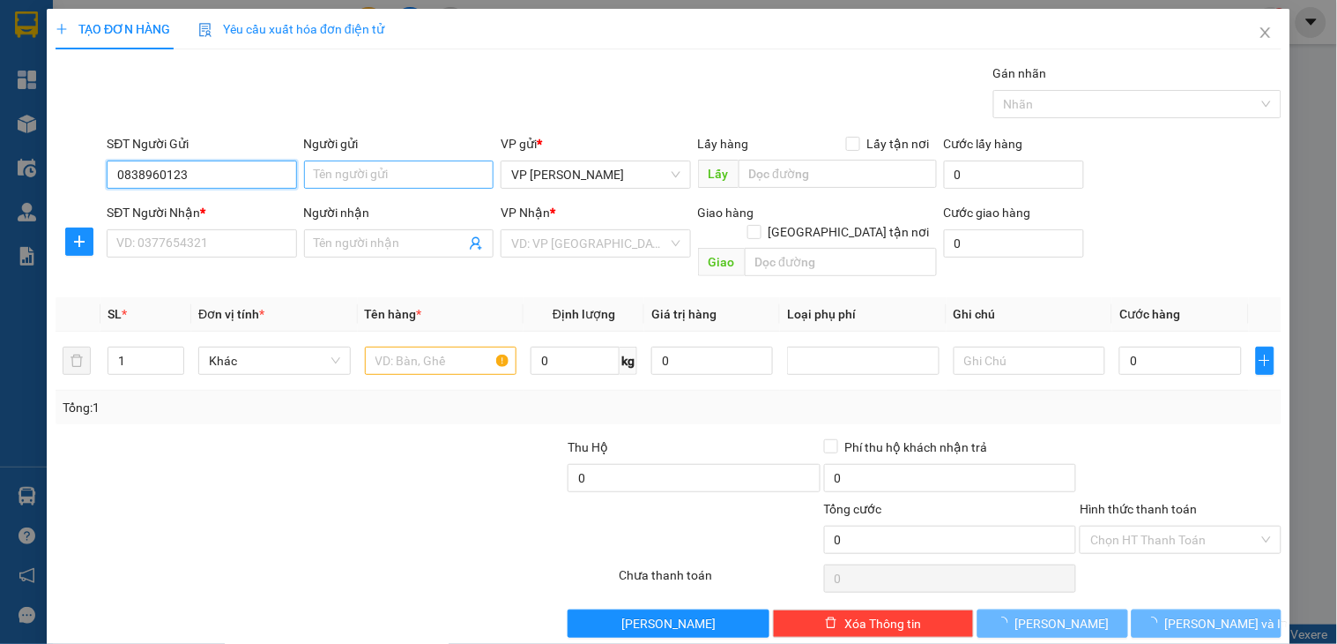
type input "0838960123"
click at [372, 172] on input "Người gửi" at bounding box center [399, 174] width 190 height 28
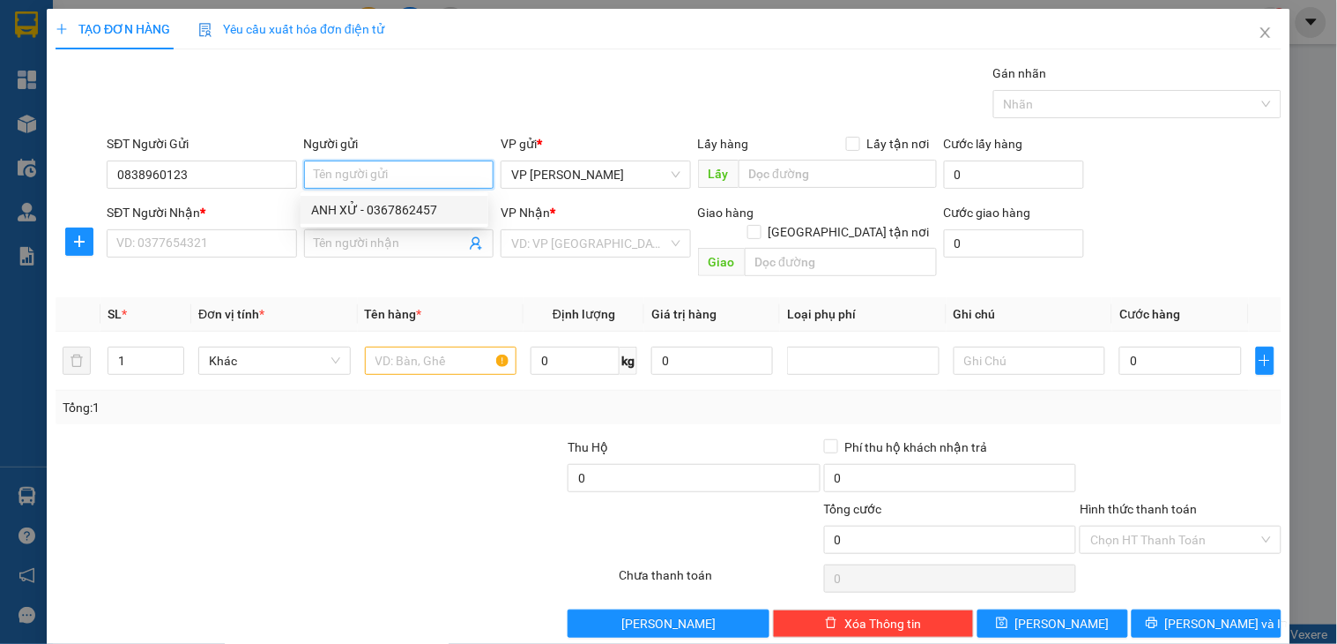
click at [362, 168] on input "Người gửi" at bounding box center [399, 174] width 190 height 28
drag, startPoint x: 223, startPoint y: 171, endPoint x: 32, endPoint y: 172, distance: 191.3
click at [32, 172] on div "TẠO ĐƠN HÀNG Yêu cầu xuất hóa đơn điện tử Transit Pickup Surcharge Ids Transit …" at bounding box center [668, 322] width 1337 height 644
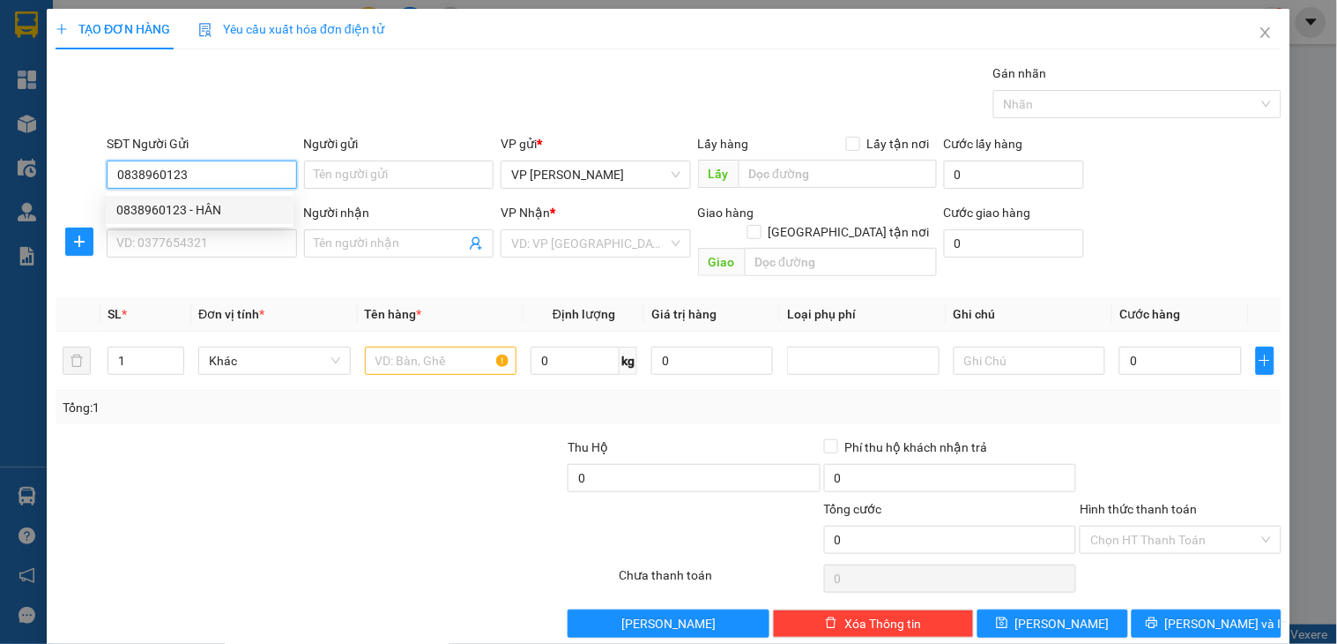
click at [187, 203] on div "0838960123 - HÂN" at bounding box center [199, 209] width 167 height 19
type input "HÂN"
checkbox input "true"
type input "[STREET_ADDRESS]"
type input "0367862457"
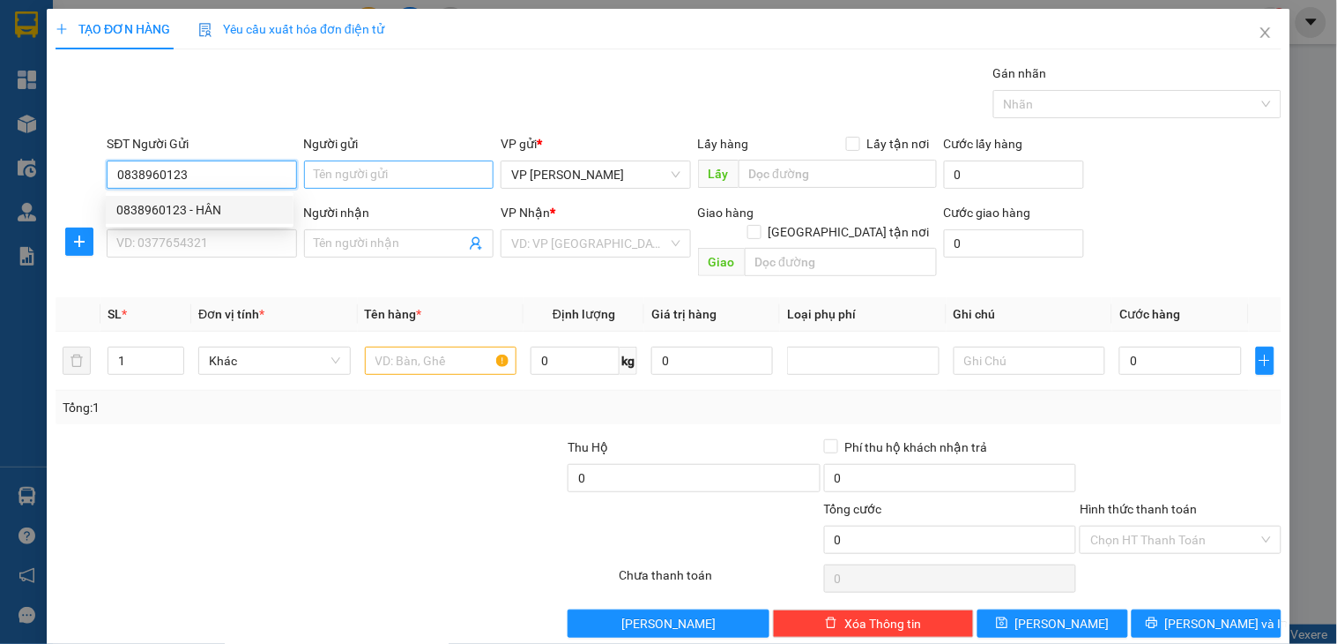
type input "ANH XỬ"
type input "[PERSON_NAME]"
type input "60.000"
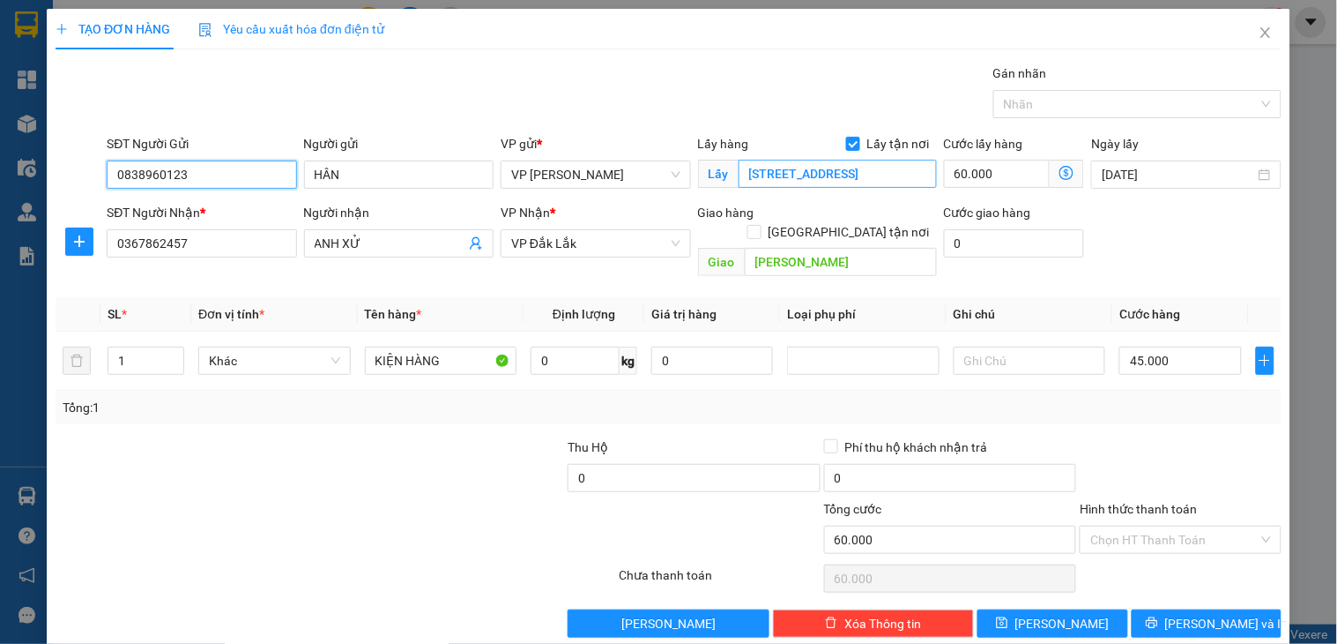
type input "105.000"
click at [1008, 170] on input "60.000" at bounding box center [997, 174] width 107 height 28
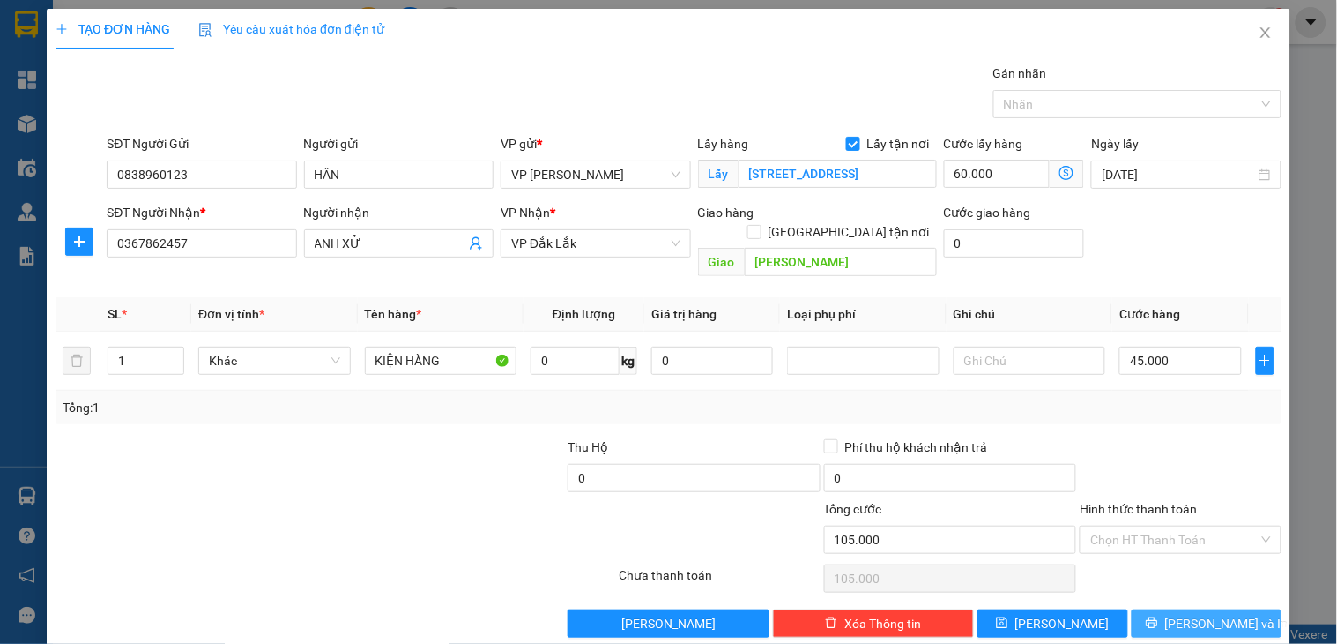
click at [1157, 609] on button "[PERSON_NAME] và In" at bounding box center [1207, 623] width 150 height 28
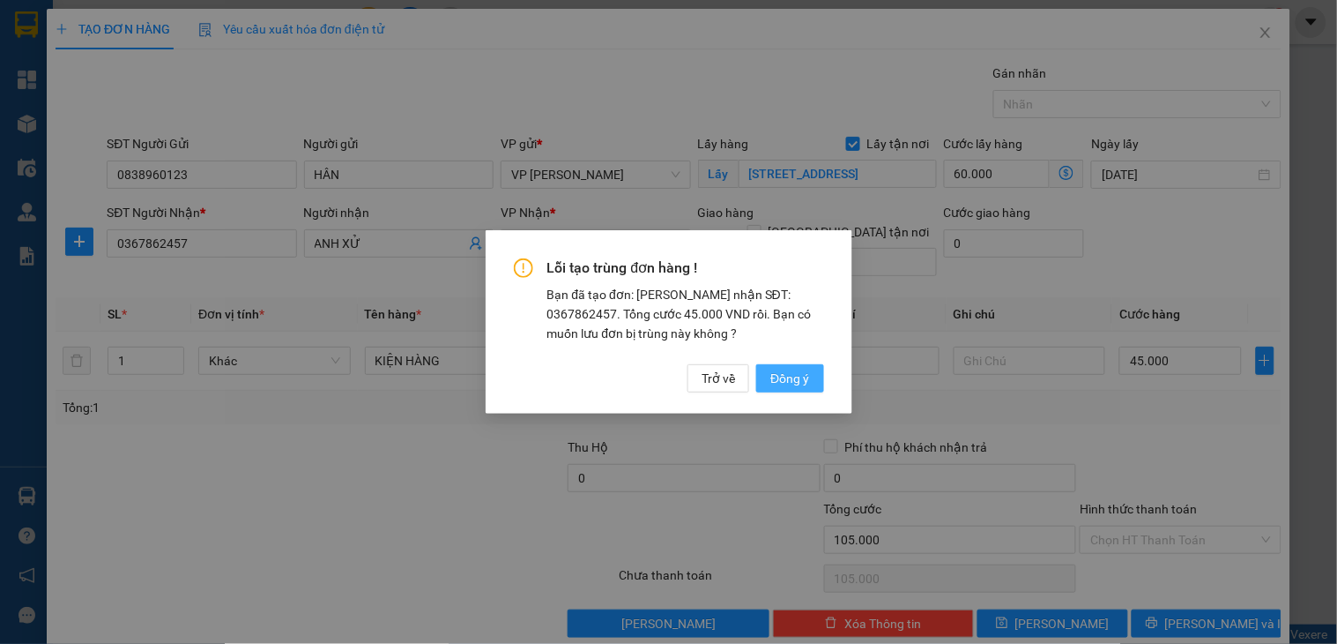
click at [790, 373] on span "Đồng ý" at bounding box center [790, 378] width 39 height 19
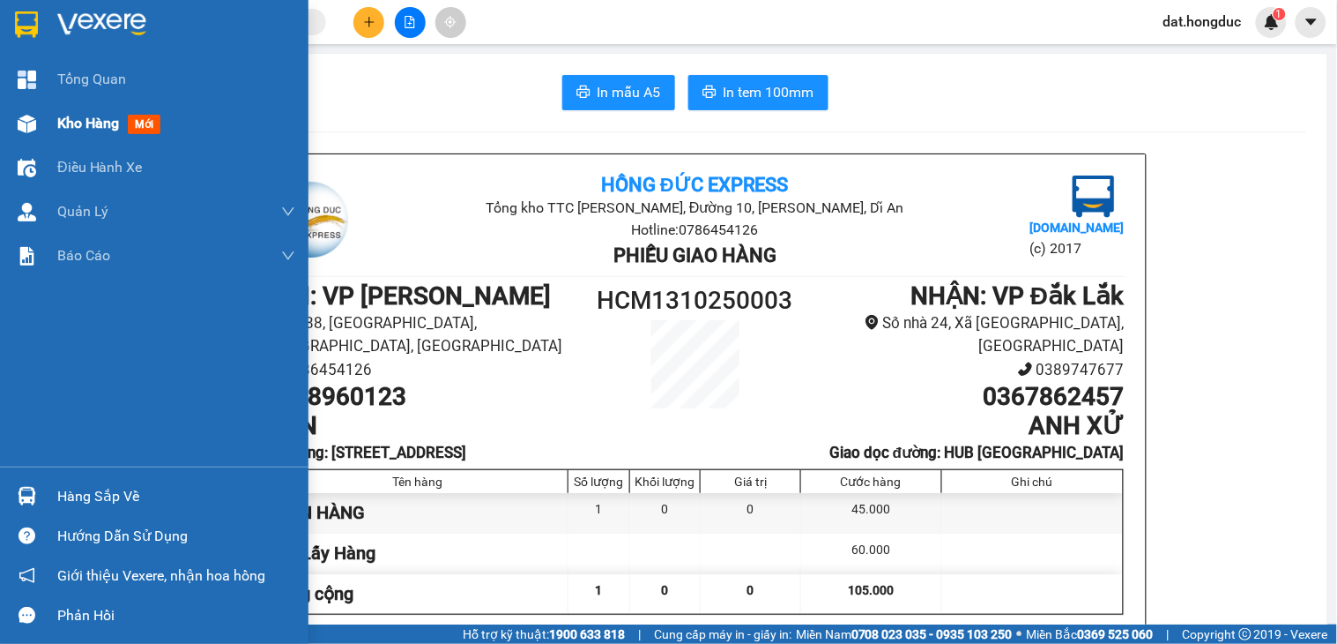
click at [35, 123] on img at bounding box center [27, 124] width 19 height 19
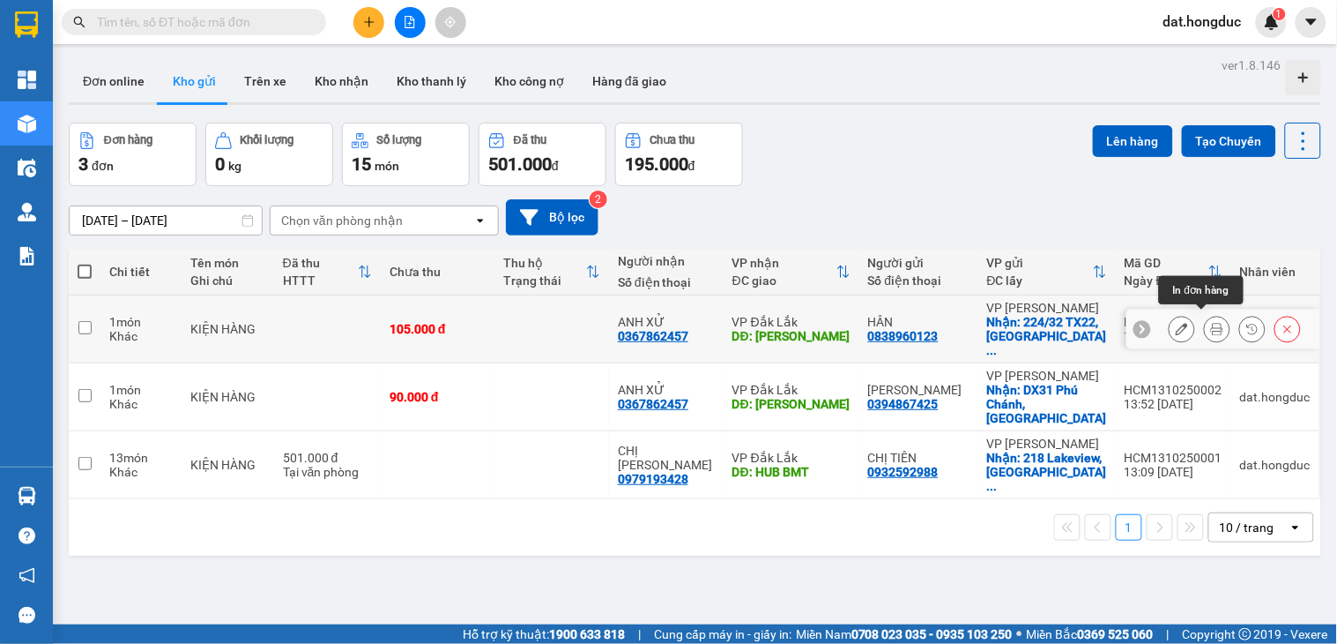
click at [1211, 323] on icon at bounding box center [1217, 329] width 12 height 12
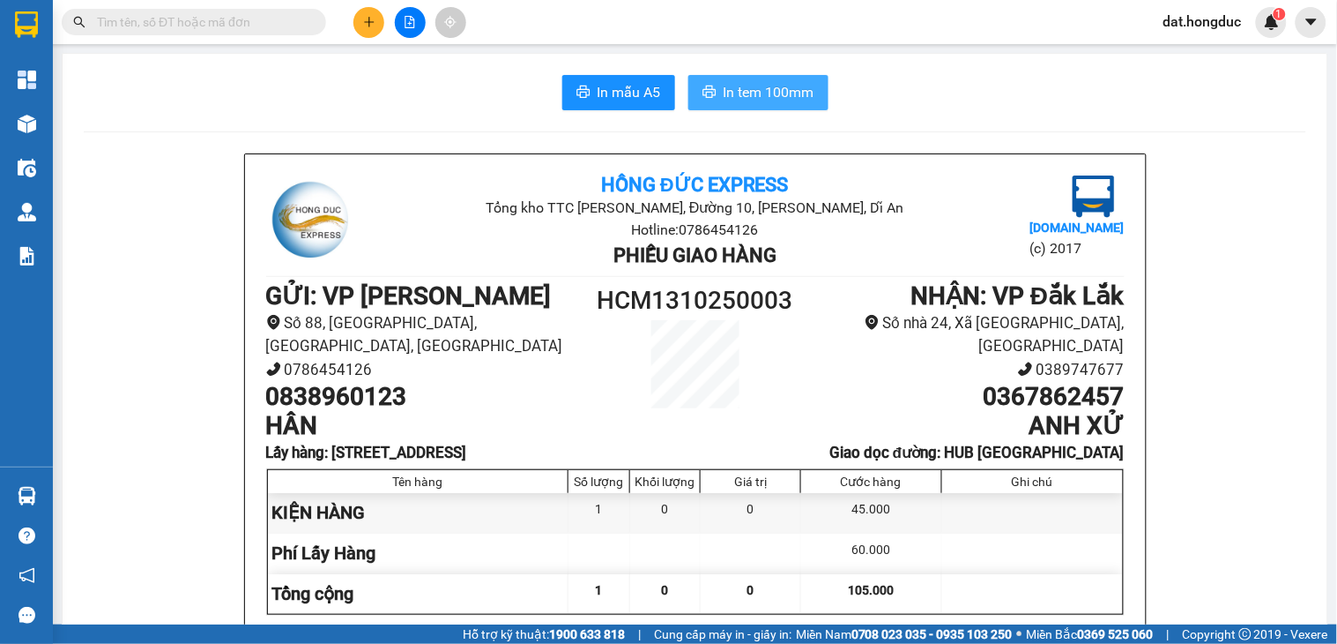
click at [710, 95] on button "In tem 100mm" at bounding box center [759, 92] width 140 height 35
click at [624, 90] on span "In mẫu A5" at bounding box center [629, 92] width 63 height 22
click at [725, 95] on span "In tem 100mm" at bounding box center [769, 92] width 91 height 22
click at [624, 91] on span "In mẫu A5" at bounding box center [629, 92] width 63 height 22
click at [368, 19] on icon "plus" at bounding box center [369, 22] width 12 height 12
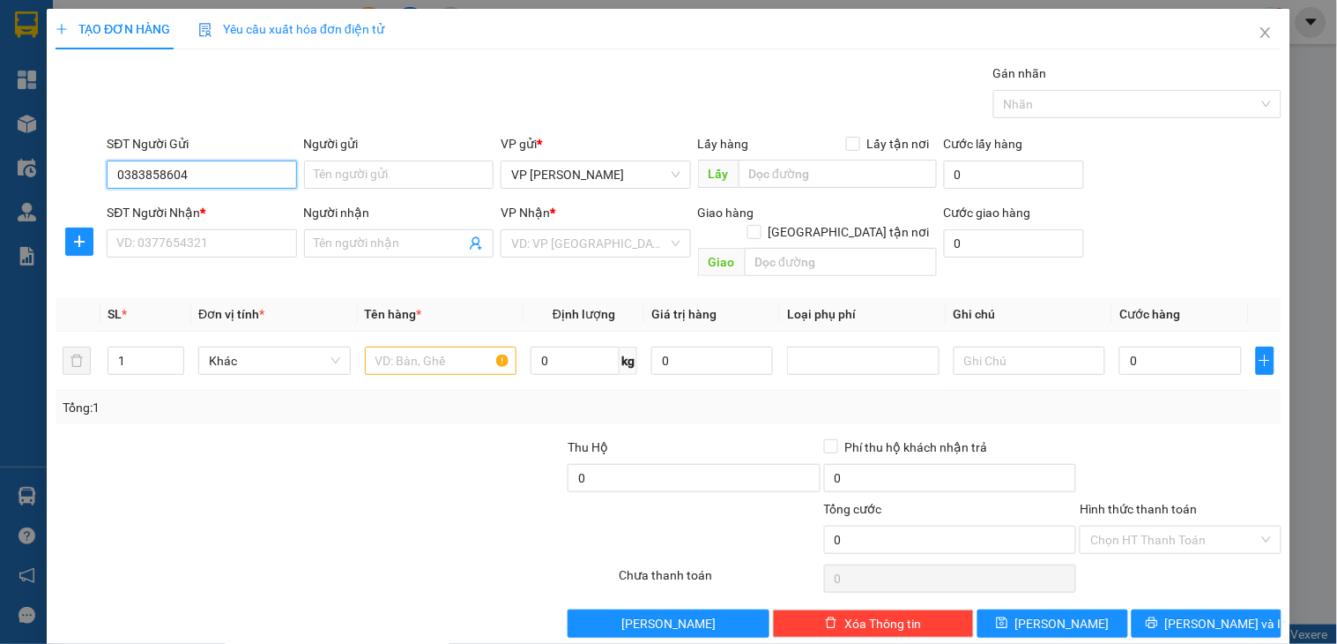
type input "0383858604"
click at [398, 168] on input "Người gửi" at bounding box center [399, 174] width 190 height 28
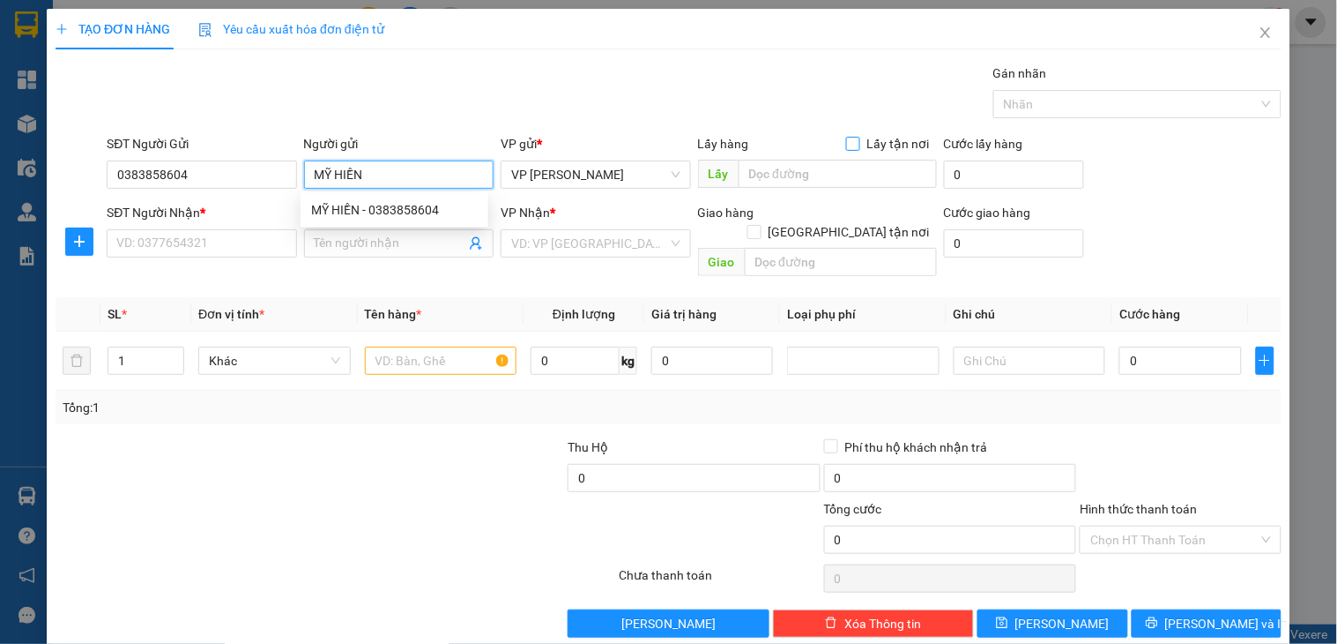
type input "MỸ HIỀN"
click at [846, 142] on input "Lấy tận nơi" at bounding box center [852, 143] width 12 height 12
checkbox input "true"
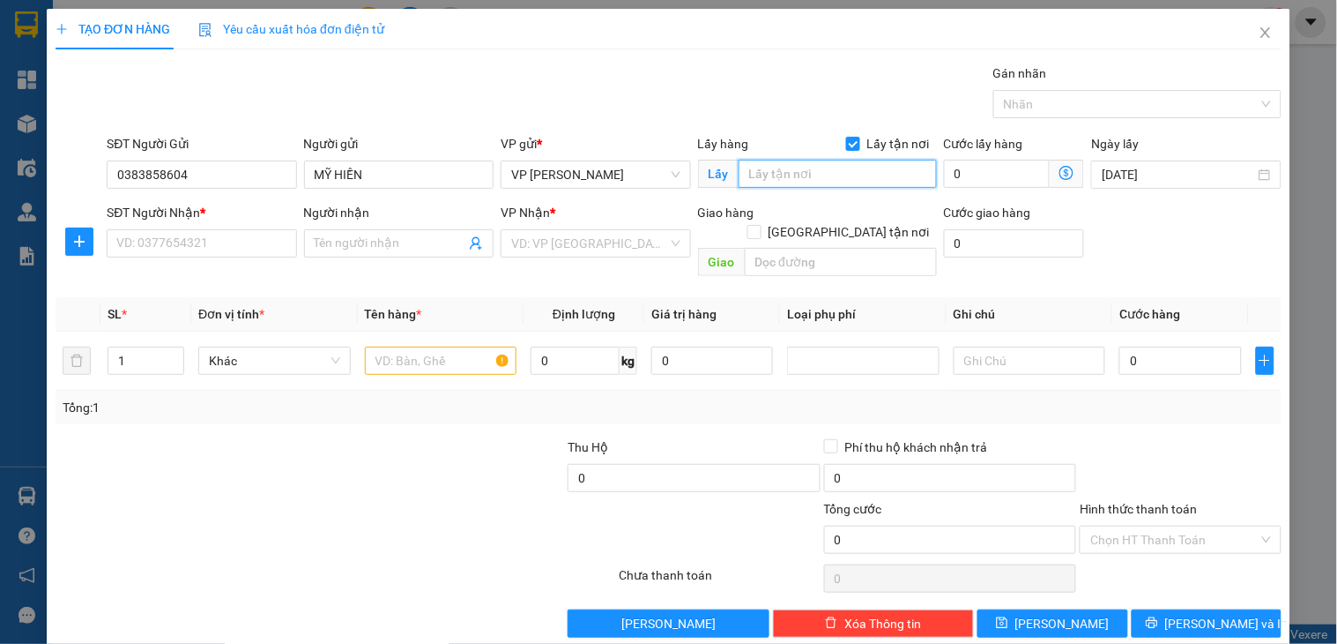
click at [781, 172] on input "text" at bounding box center [838, 174] width 198 height 28
type input "104 [PERSON_NAME], Gò Vấp"
click at [979, 172] on input "0" at bounding box center [997, 174] width 107 height 28
type input "5"
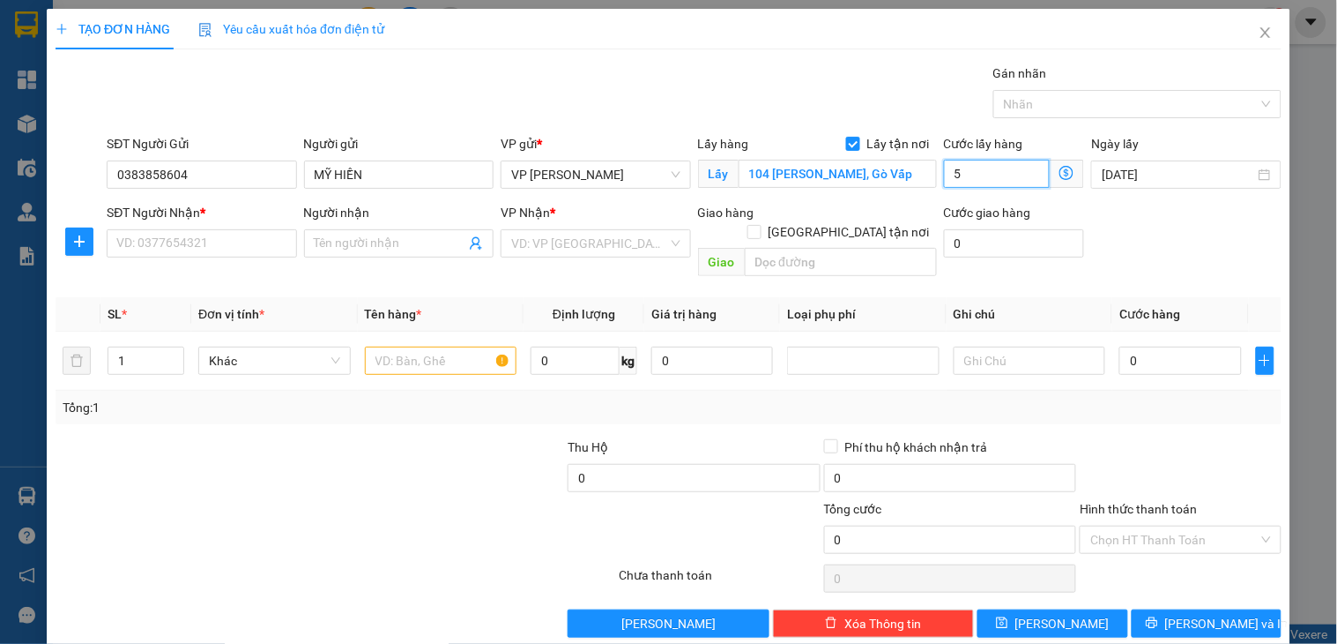
type input "5"
type input "50"
type input "500"
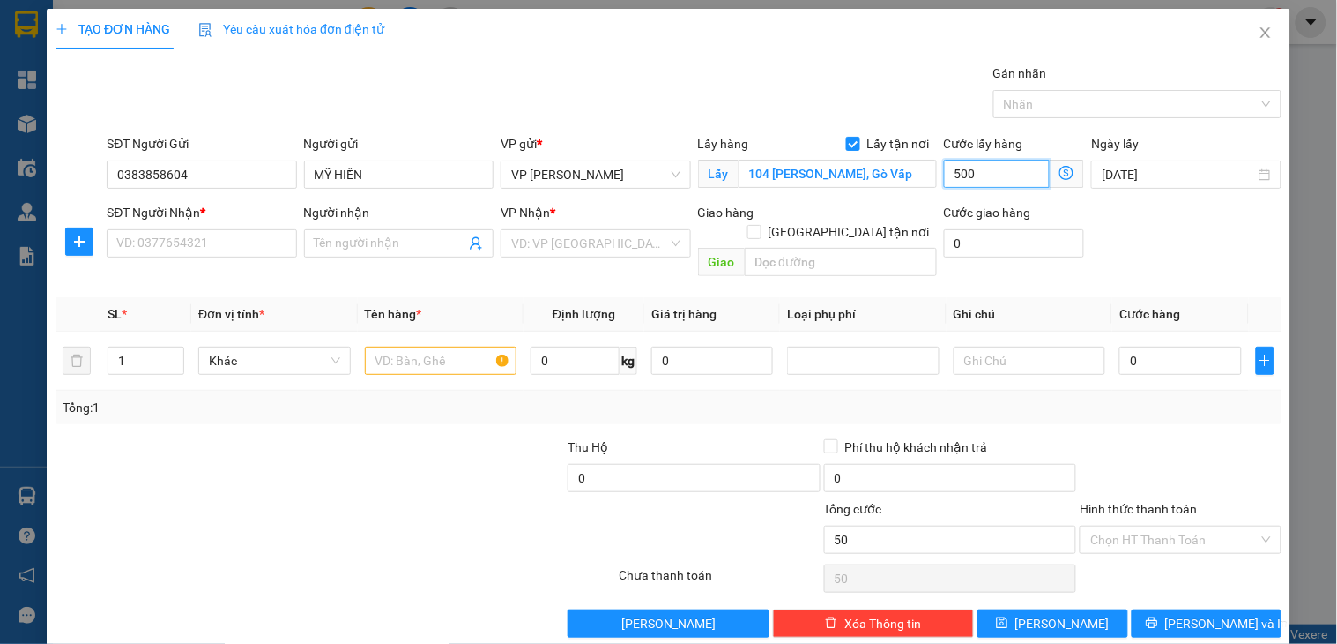
type input "500"
type input "50.000"
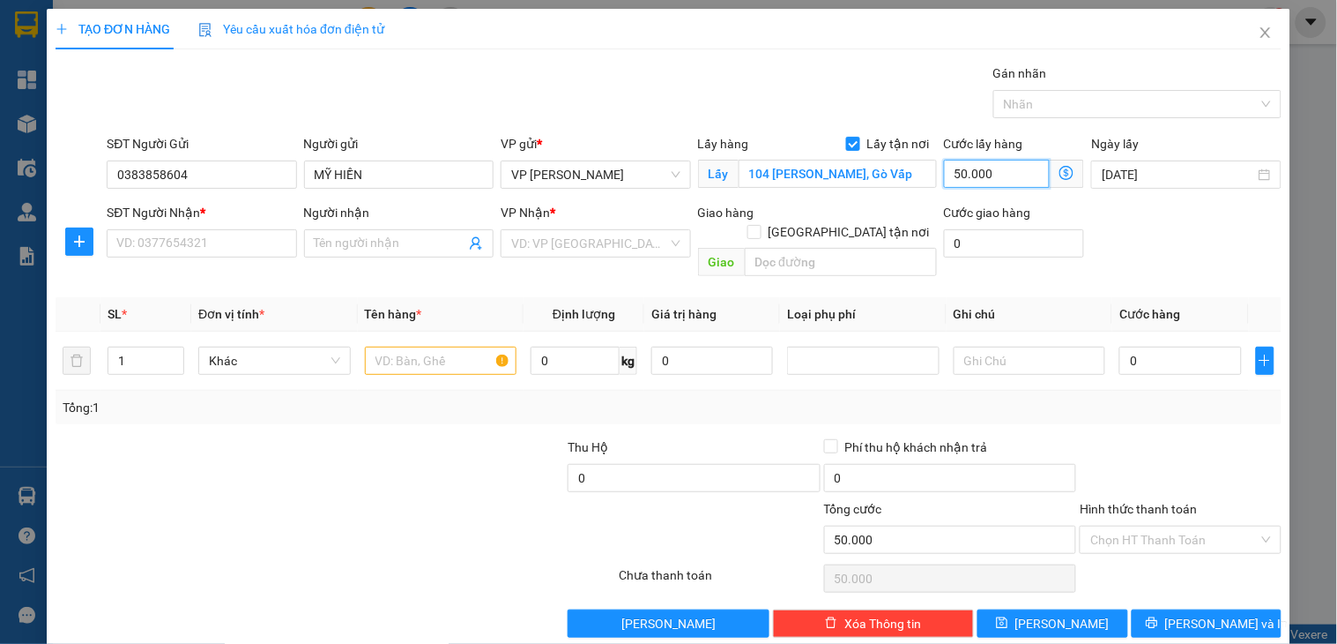
type input "50.000"
click at [257, 238] on input "SĐT Người Nhận *" at bounding box center [202, 243] width 190 height 28
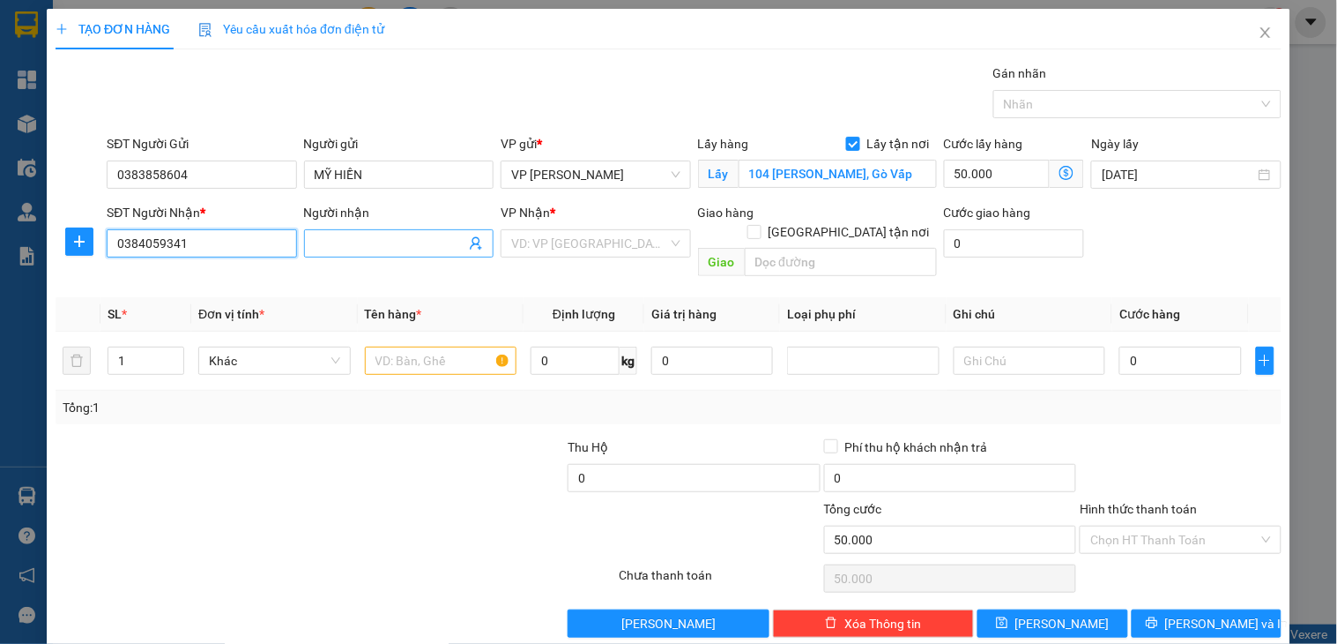
type input "0384059341"
click at [368, 242] on input "Người nhận" at bounding box center [390, 243] width 151 height 19
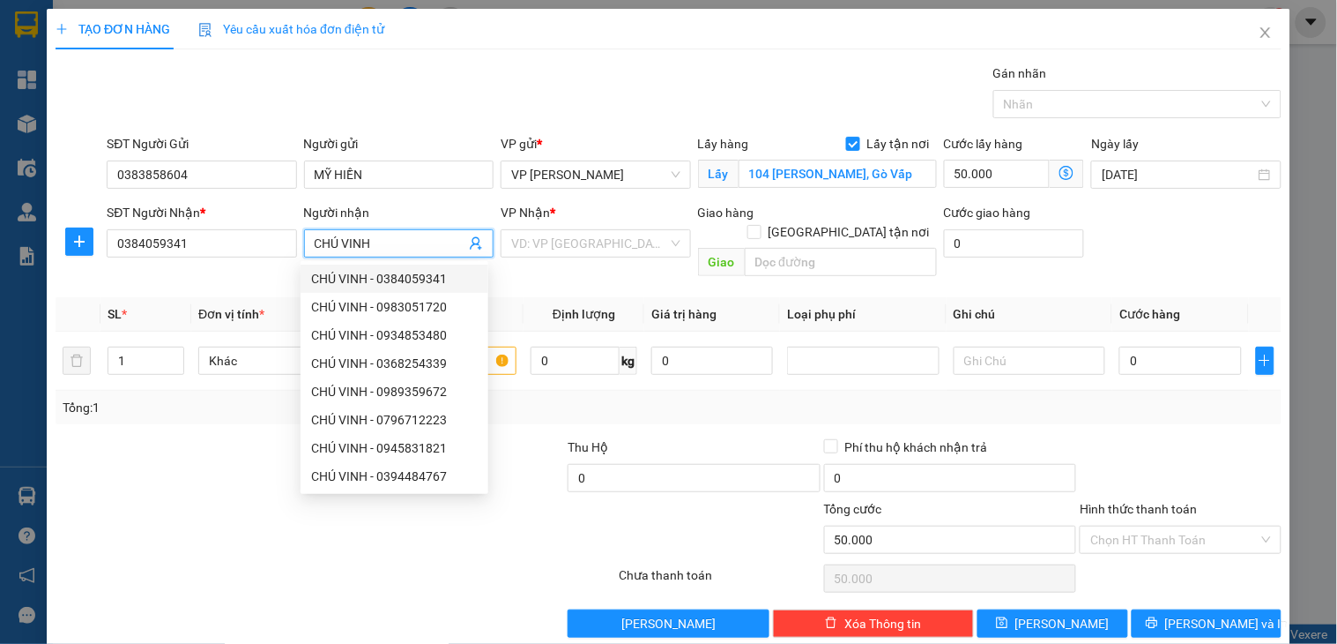
click at [425, 282] on div "CHÚ VINH - 0384059341" at bounding box center [394, 278] width 167 height 19
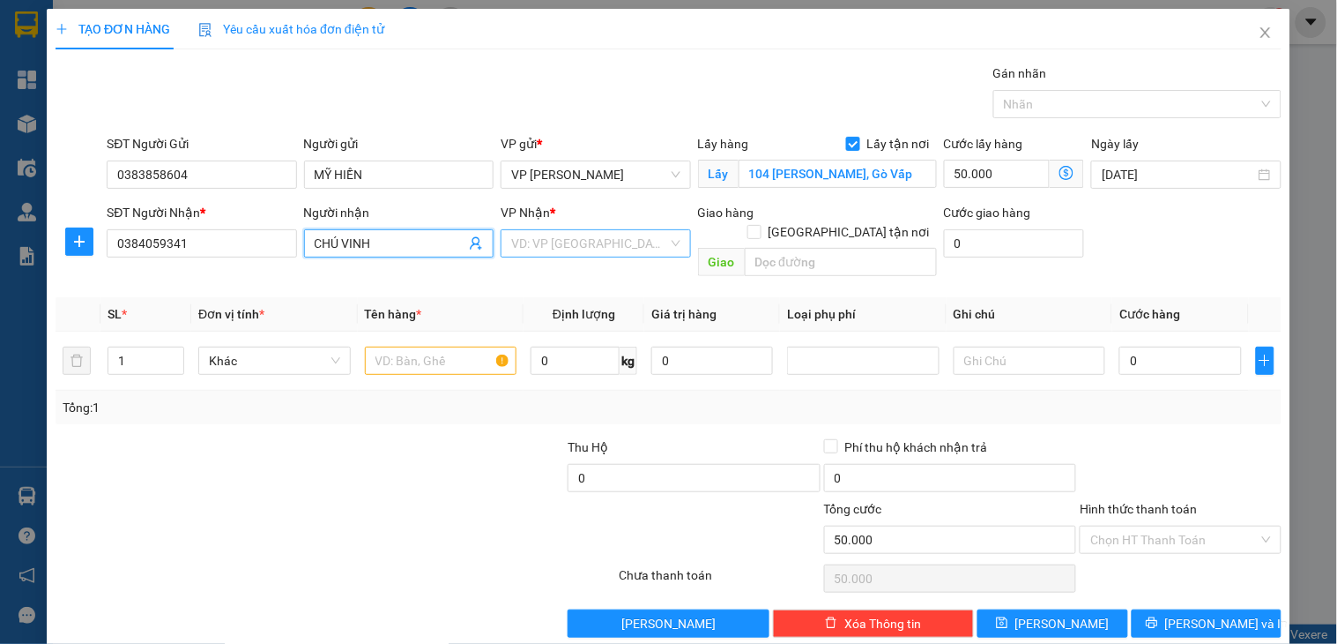
type input "CHÚ VINH"
click at [619, 239] on input "search" at bounding box center [589, 243] width 156 height 26
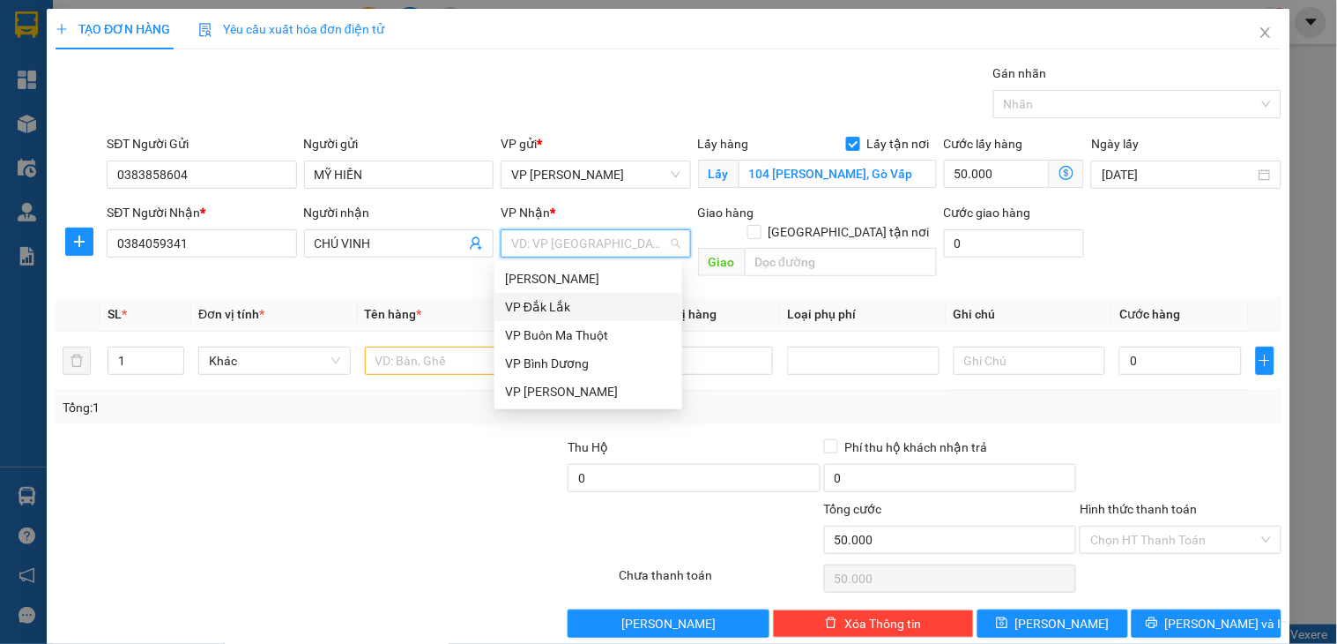
click at [582, 309] on div "VP Đắk Lắk" at bounding box center [588, 306] width 167 height 19
click at [760, 251] on input "text" at bounding box center [841, 262] width 192 height 28
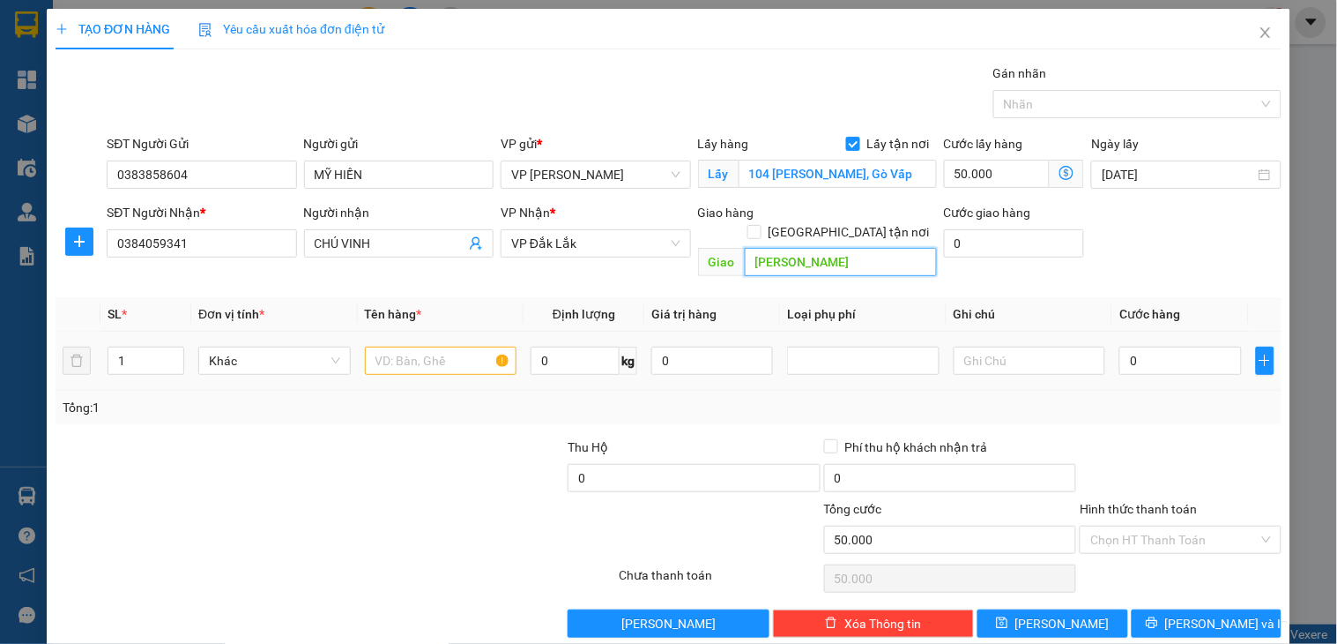
type input "[PERSON_NAME]"
click at [421, 346] on input "text" at bounding box center [441, 360] width 153 height 28
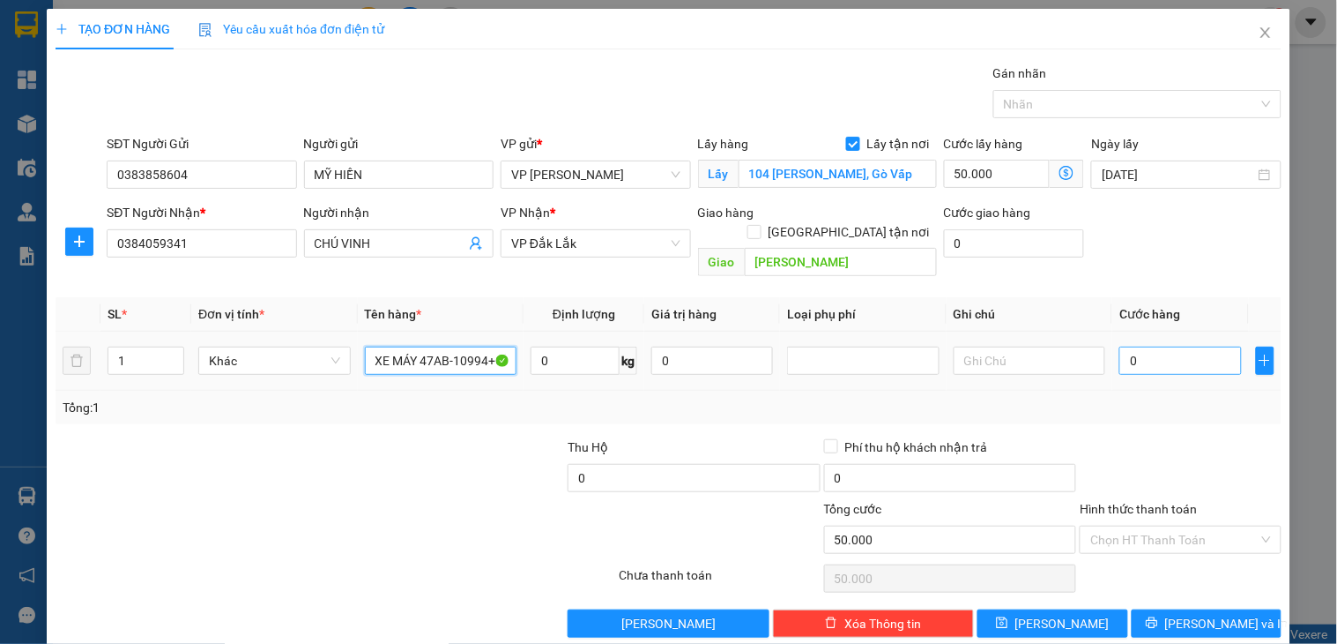
type input "XE MÁY 47AB-10994+CÀ VẸT"
click at [1152, 346] on input "0" at bounding box center [1181, 360] width 122 height 28
type input "3"
type input "50.003"
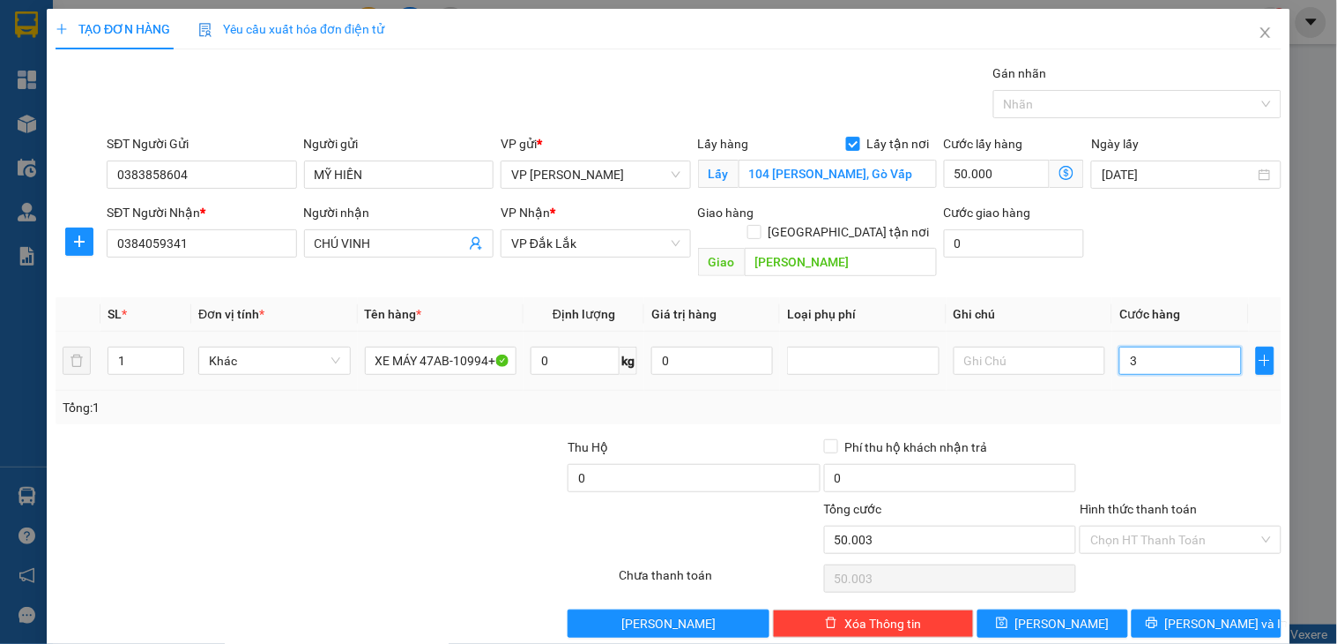
type input "30"
type input "50.030"
type input "300"
type input "50.300"
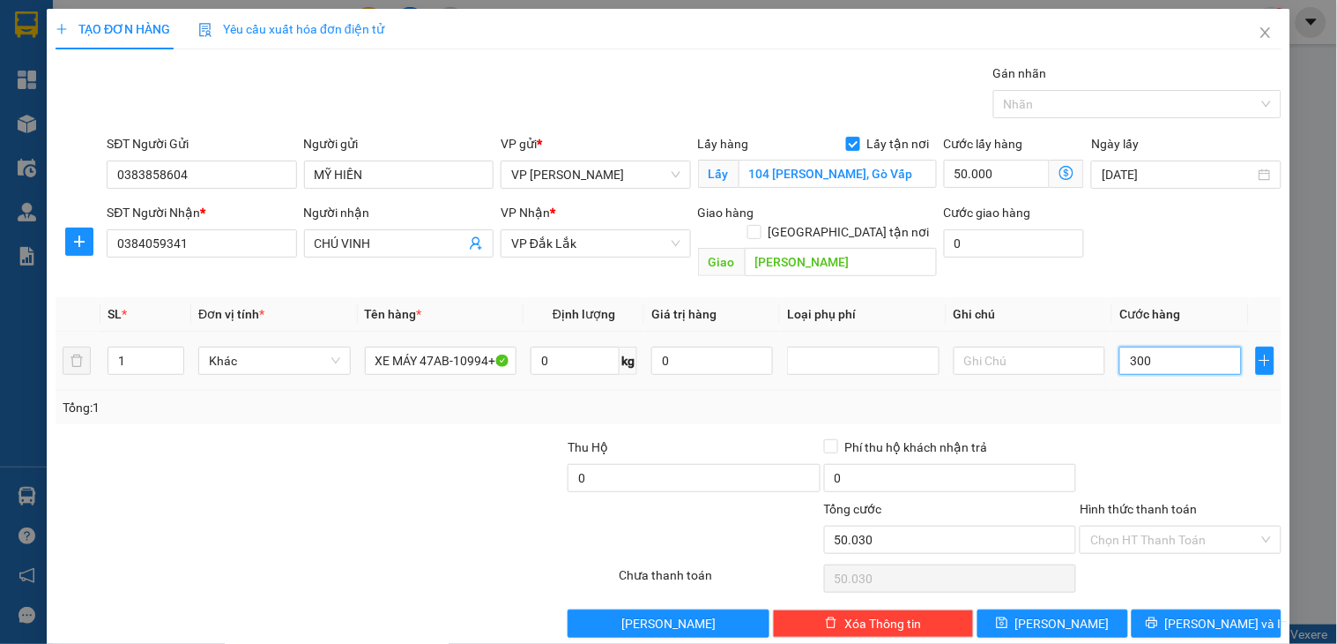
type input "50.300"
type input "3.000"
type input "53.000"
type input "300.000"
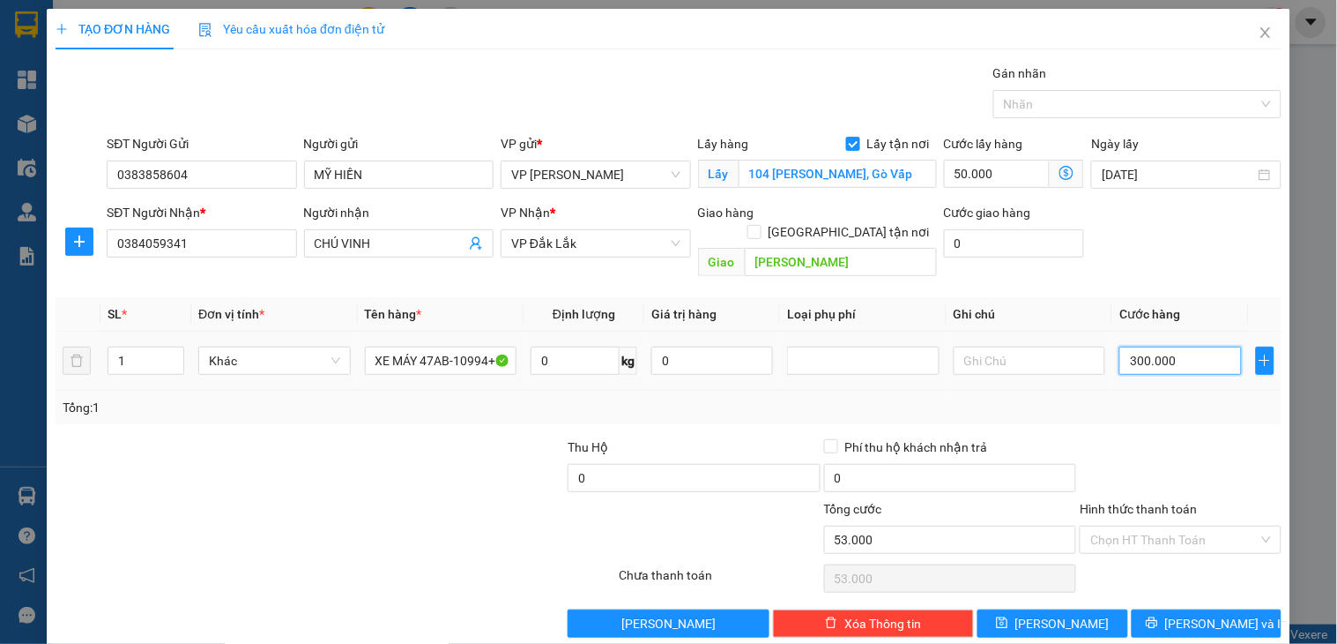
type input "350.000"
type input "300.000"
click at [1068, 609] on button "[PERSON_NAME]" at bounding box center [1053, 623] width 150 height 28
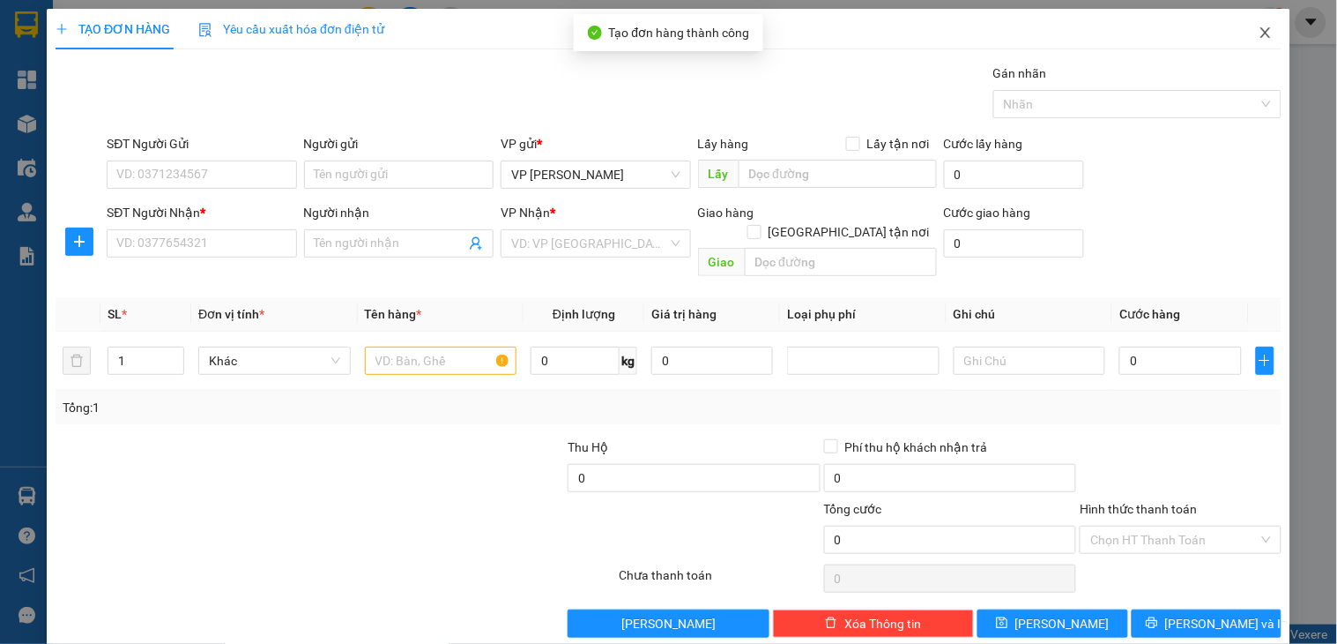
click at [1259, 32] on icon "close" at bounding box center [1266, 33] width 14 height 14
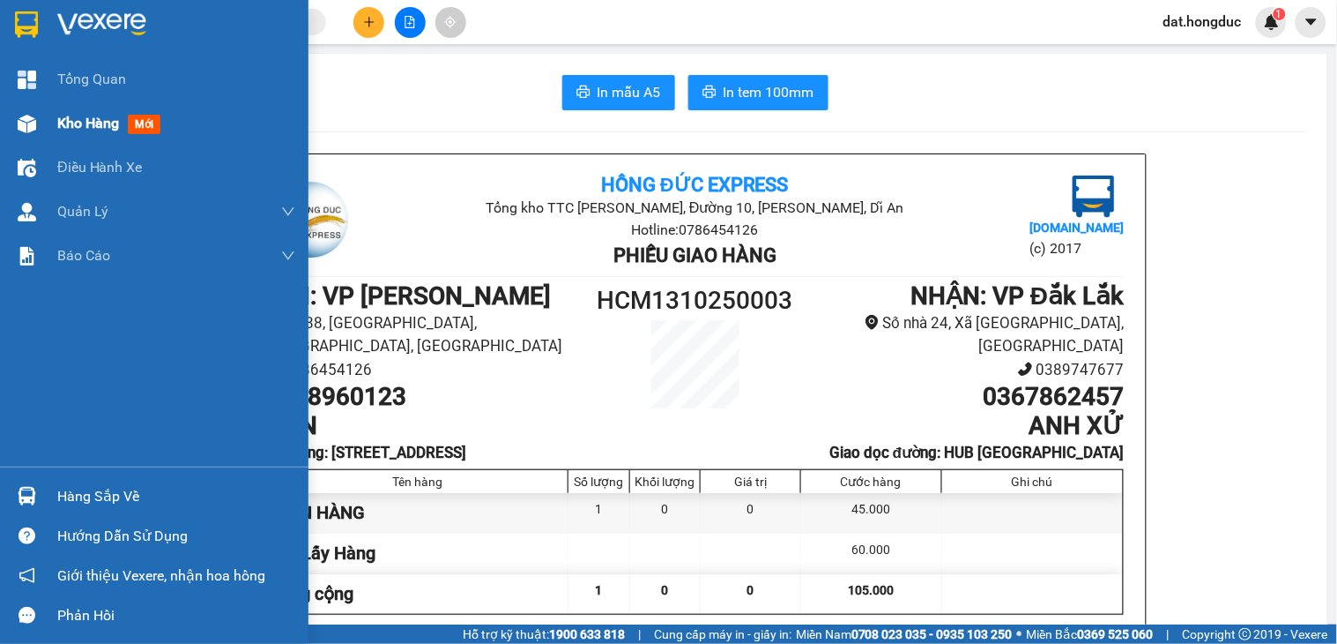
click at [80, 125] on span "Kho hàng" at bounding box center [88, 123] width 62 height 17
